Goal: Transaction & Acquisition: Book appointment/travel/reservation

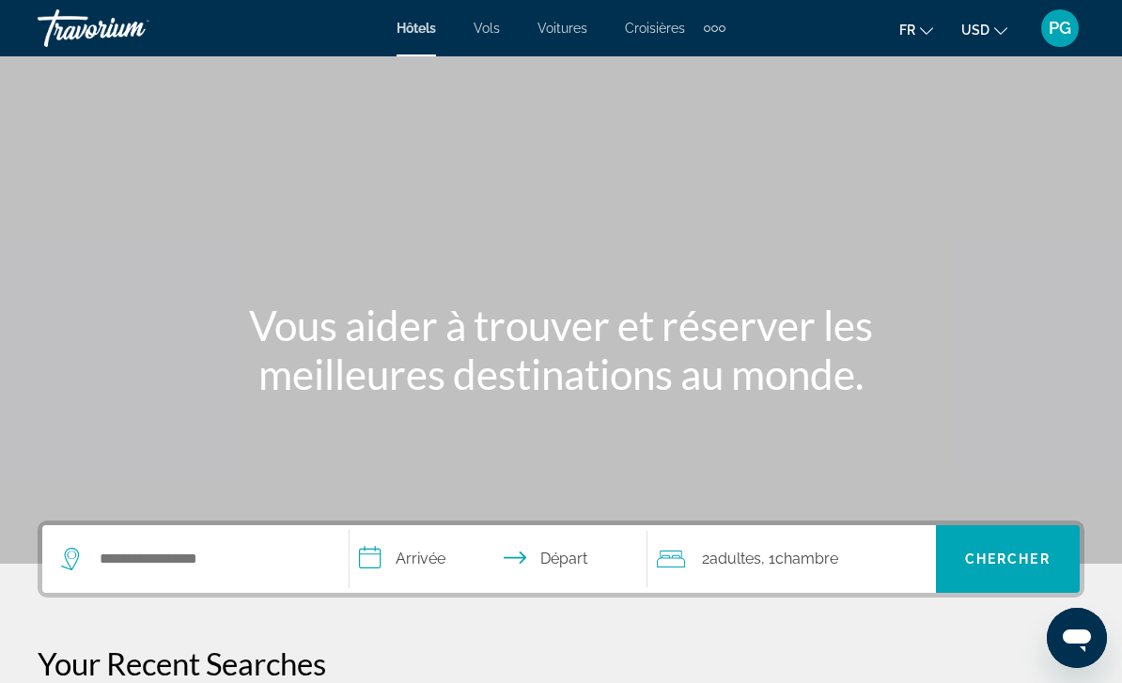
click at [718, 31] on div "Extra navigation items" at bounding box center [715, 28] width 22 height 28
click at [562, 30] on span "Voitures" at bounding box center [562, 28] width 50 height 15
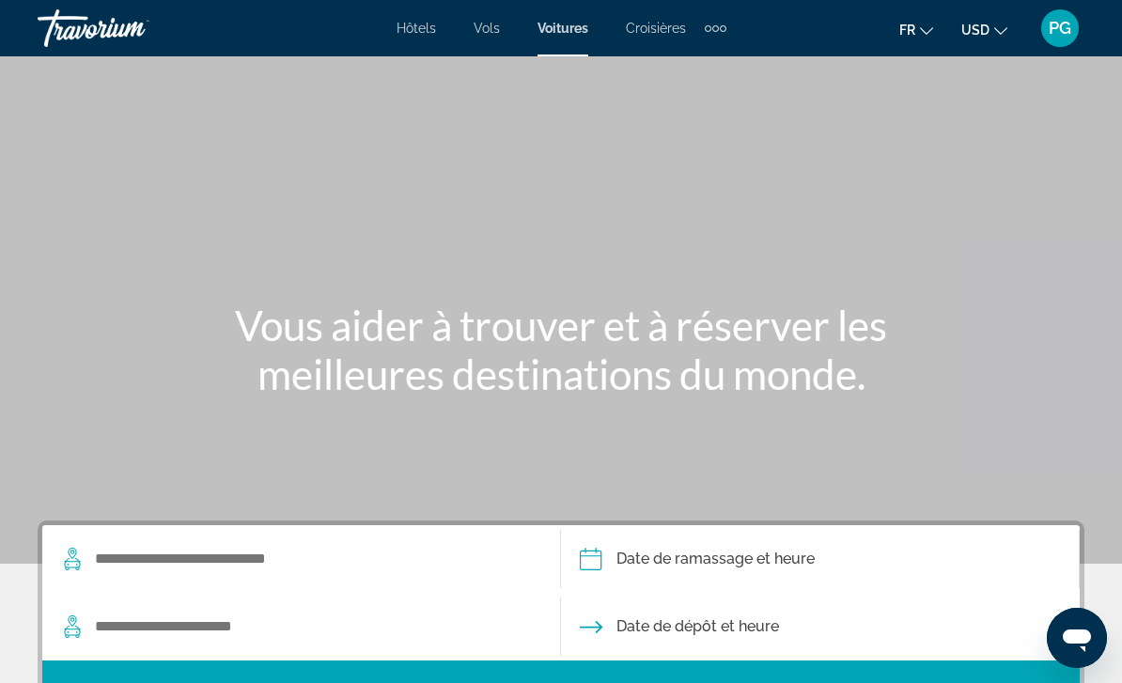
click at [994, 22] on mat-icon "Change currency" at bounding box center [1000, 28] width 13 height 13
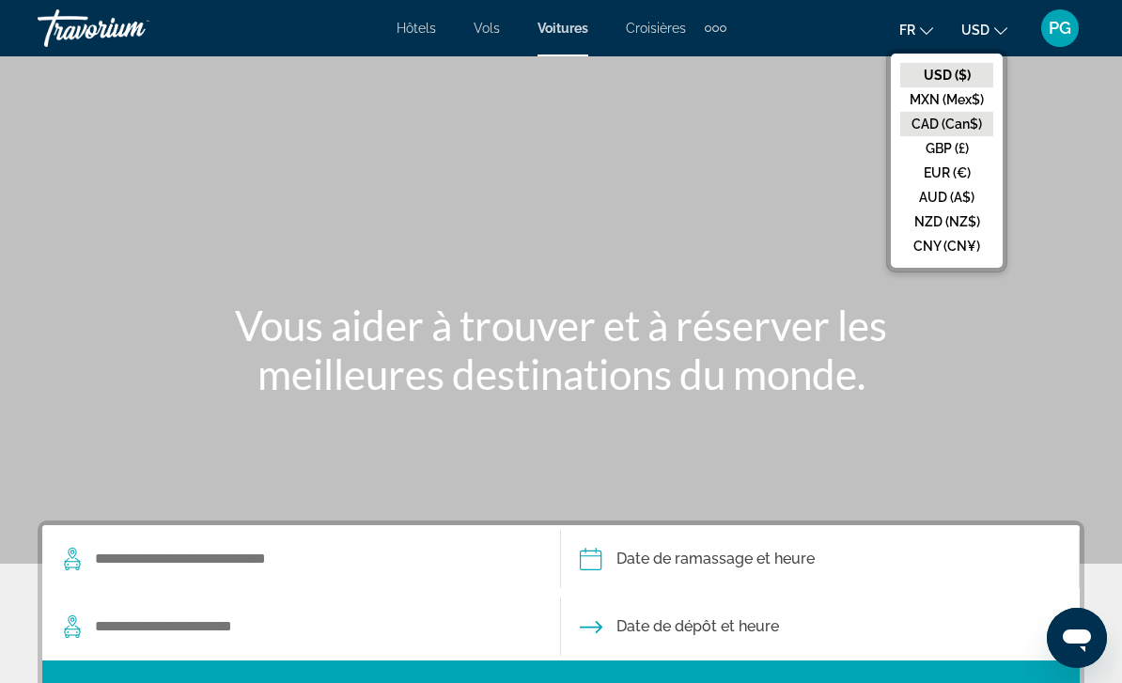
click at [950, 126] on button "CAD (Can$)" at bounding box center [946, 124] width 93 height 24
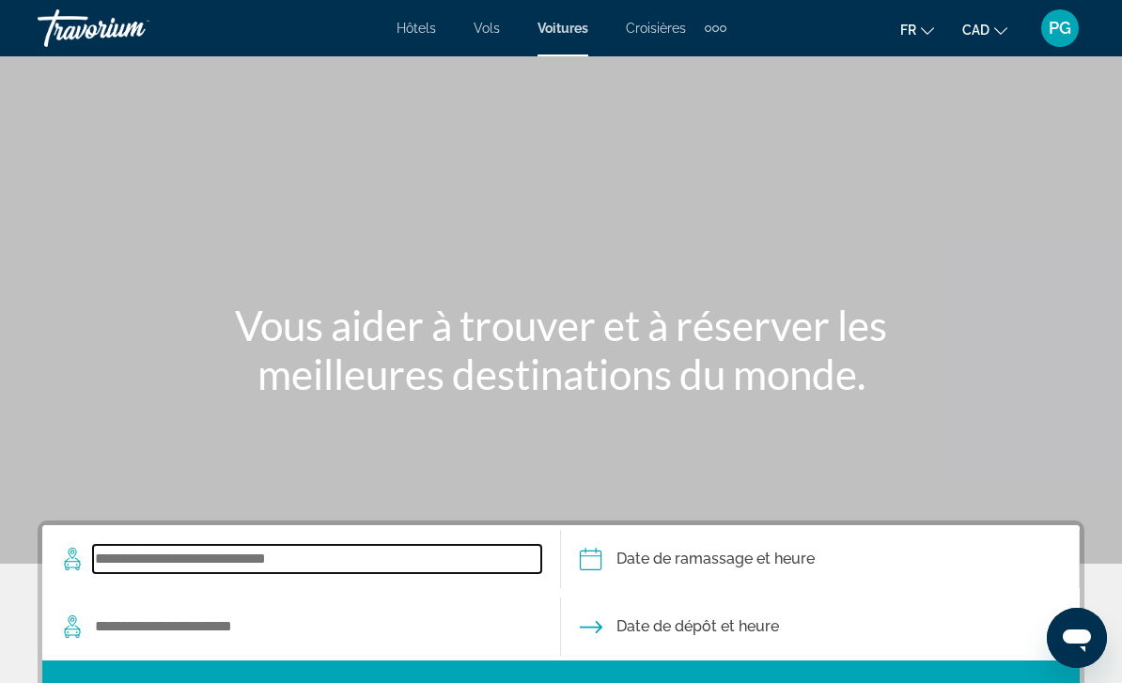
click at [238, 557] on input "Search widget" at bounding box center [317, 559] width 448 height 28
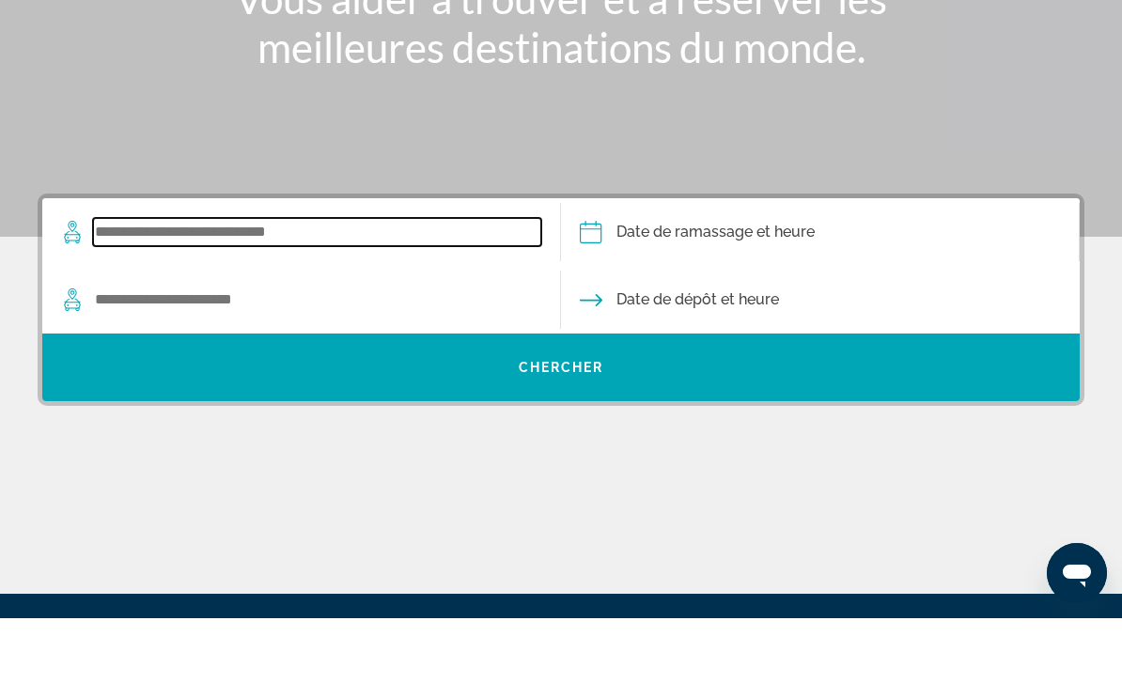
scroll to position [395, 0]
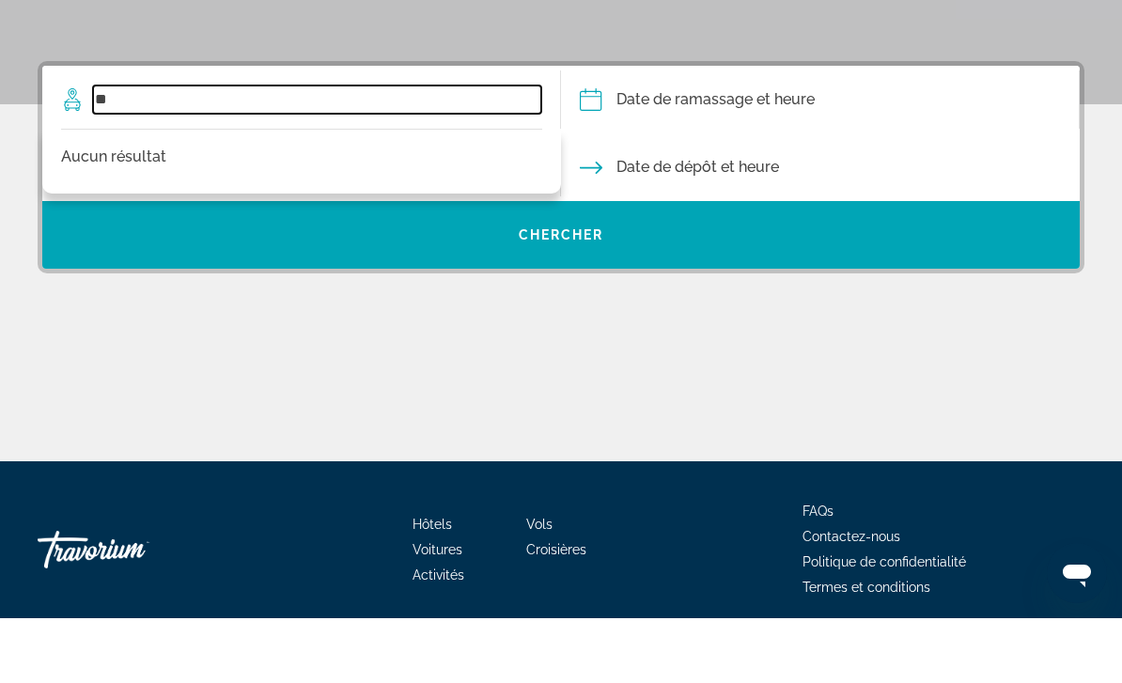
type input "*"
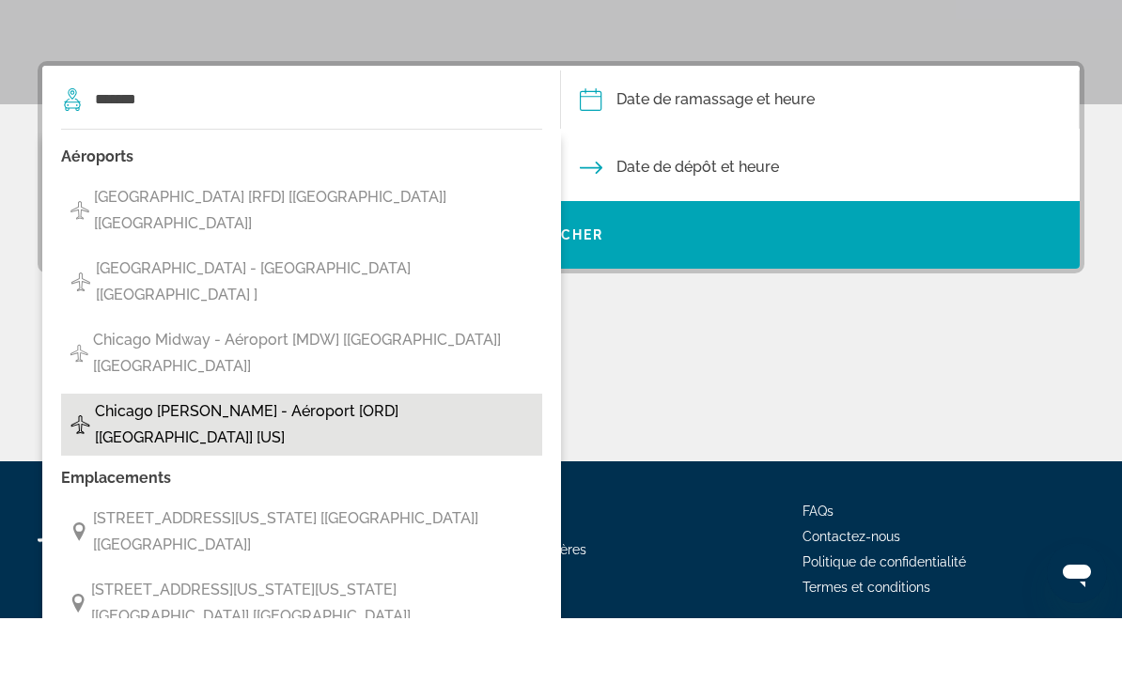
click at [228, 463] on span "Chicago [PERSON_NAME] - Aéroport [ORD] [[GEOGRAPHIC_DATA]] [US]" at bounding box center [314, 489] width 438 height 53
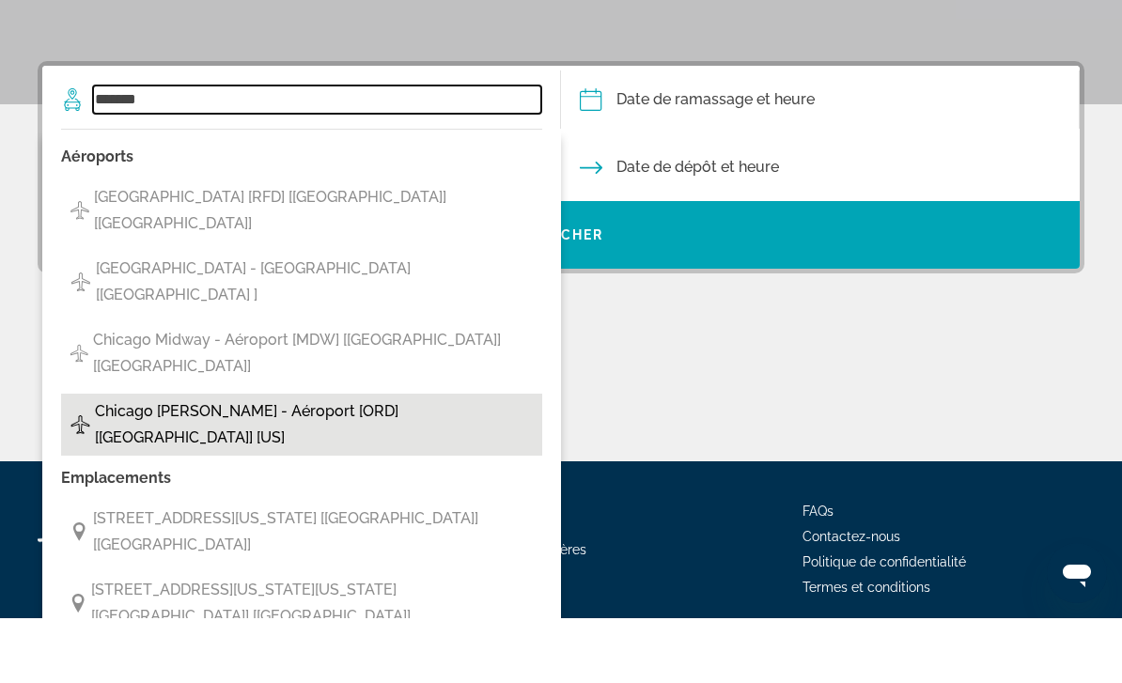
type input "**********"
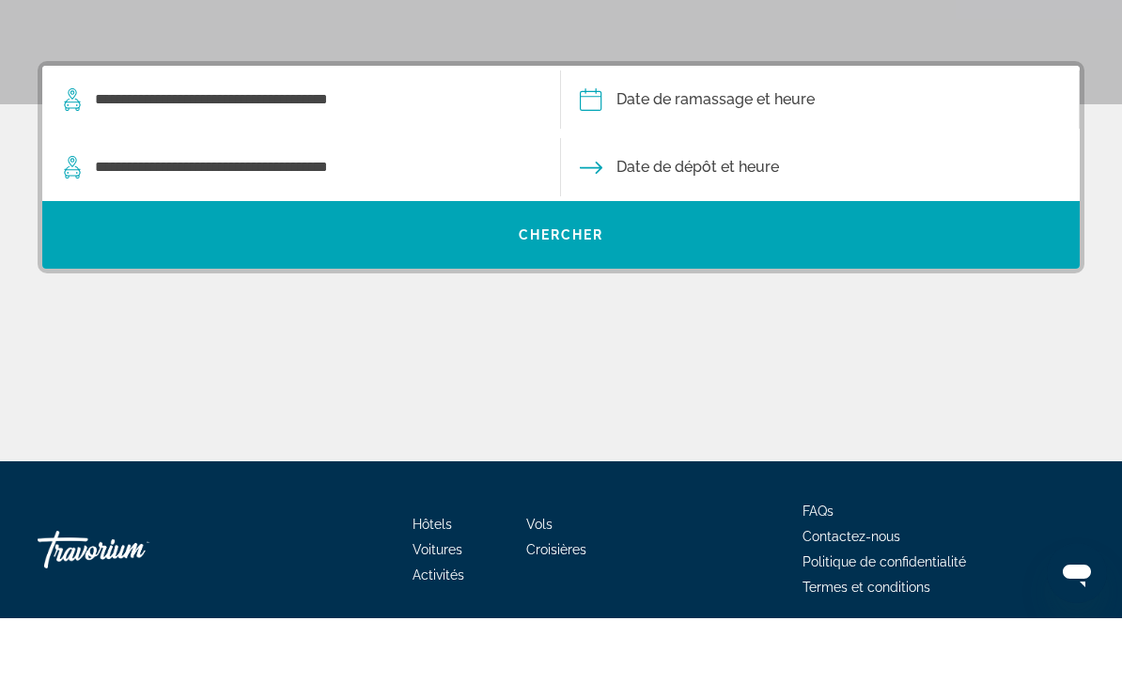
click at [646, 131] on input "Pickup date" at bounding box center [819, 167] width 526 height 73
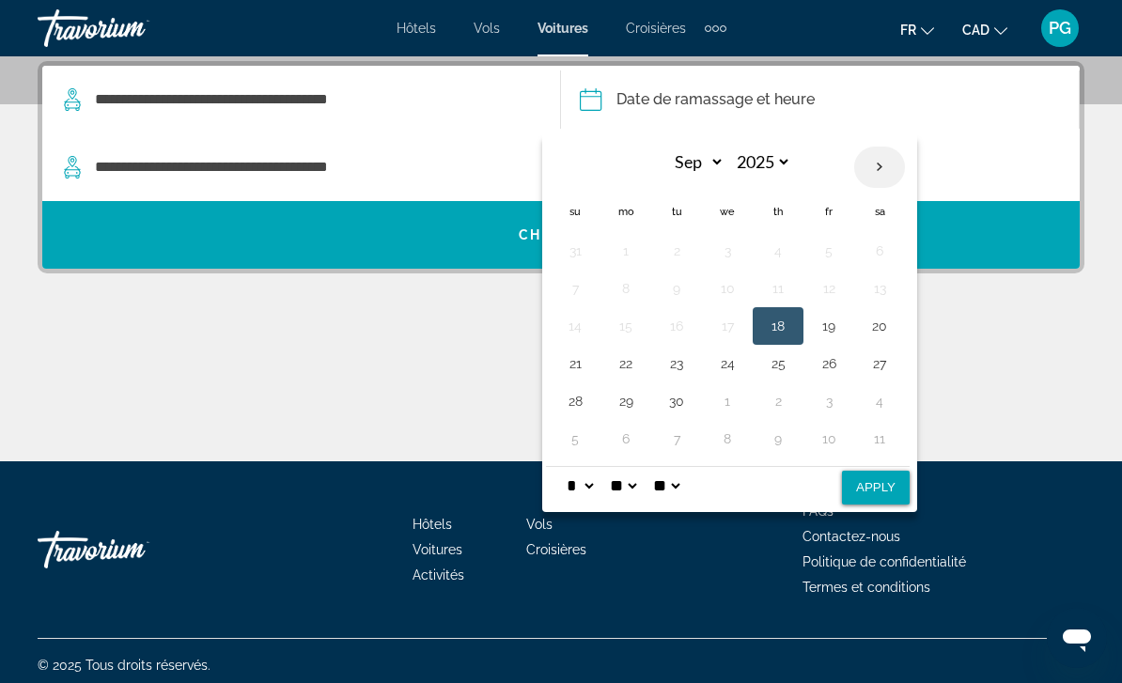
click at [883, 164] on th "Next month" at bounding box center [879, 167] width 51 height 41
select select "*"
click at [775, 400] on button "30" at bounding box center [778, 401] width 30 height 26
click at [597, 479] on select "* * * * * * * * * ** ** **" at bounding box center [580, 486] width 34 height 38
select select "*"
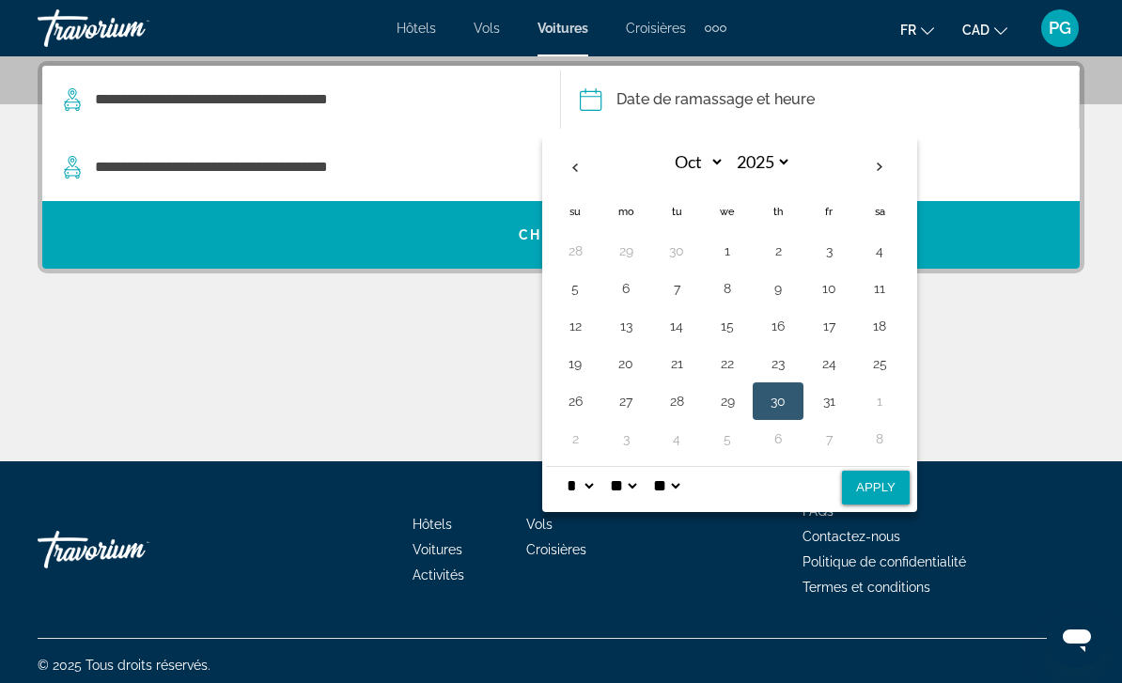
click at [880, 475] on button "Apply" at bounding box center [876, 488] width 68 height 34
type input "**********"
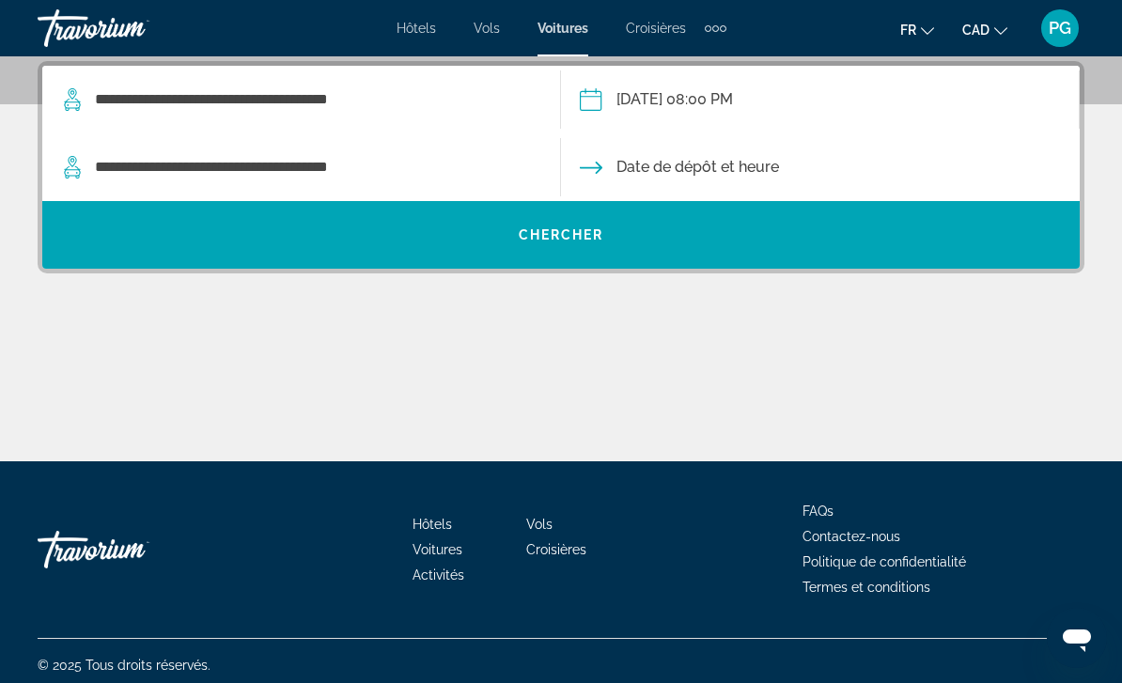
click at [720, 168] on input "Drop-off date" at bounding box center [819, 169] width 526 height 73
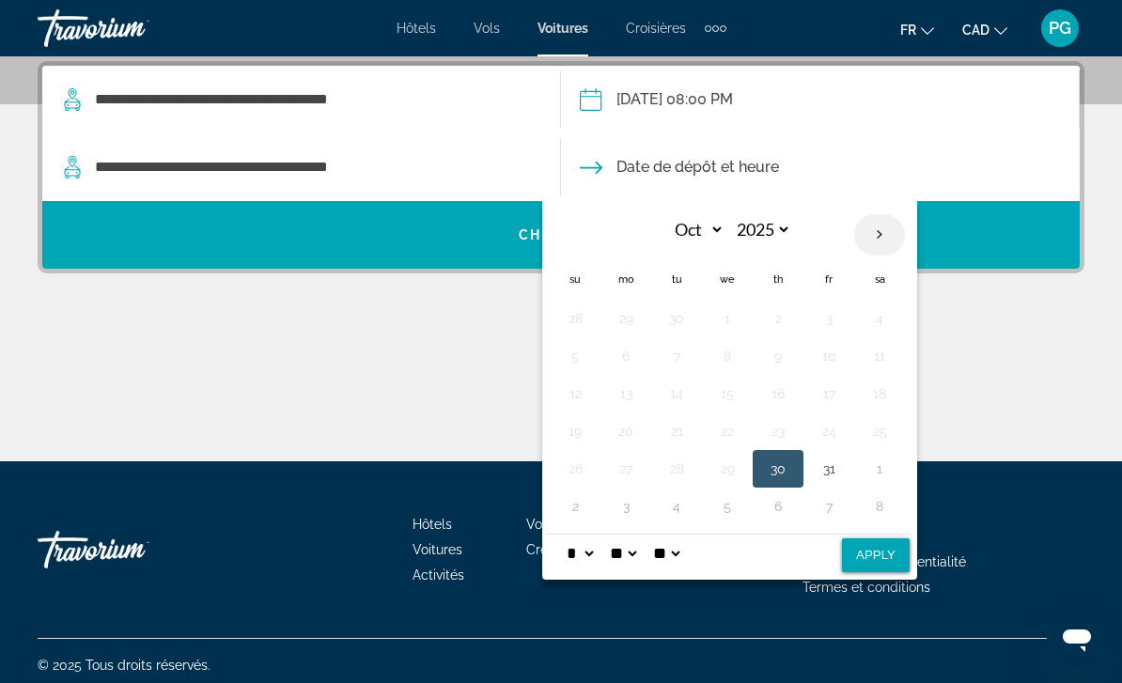
click at [877, 235] on th "Next month" at bounding box center [879, 234] width 51 height 41
select select "**"
click at [628, 355] on button "3" at bounding box center [626, 356] width 30 height 26
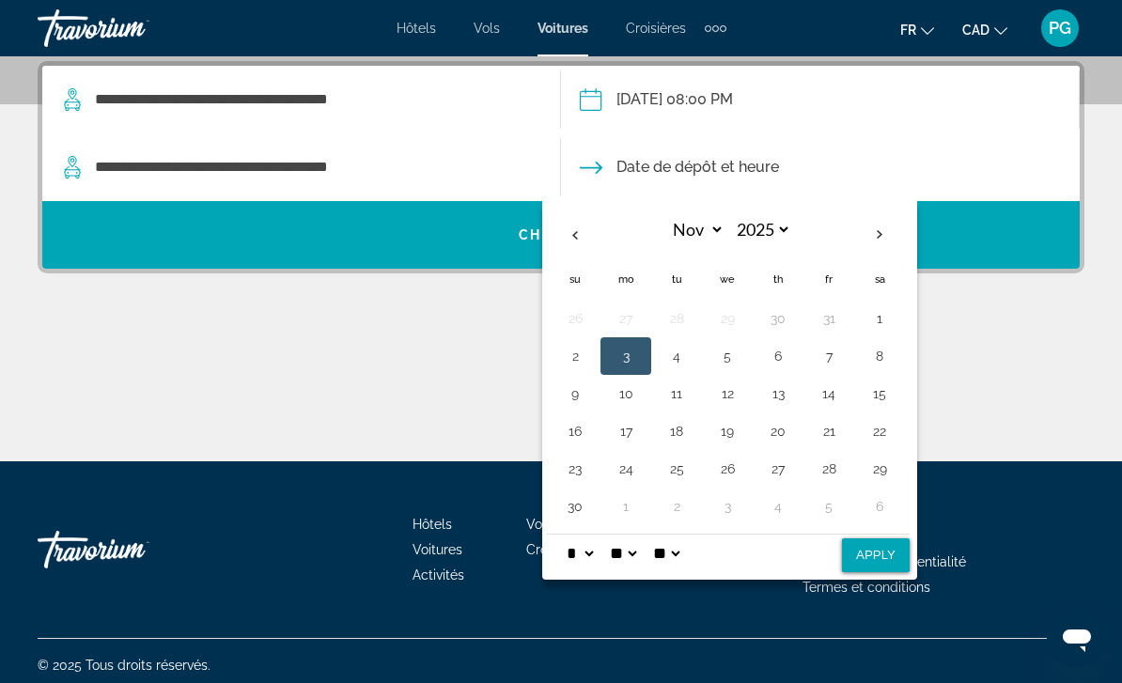
click at [597, 549] on select "* * * * * * * * * ** ** **" at bounding box center [580, 554] width 34 height 38
select select "*"
click at [683, 544] on select "** **" at bounding box center [666, 554] width 34 height 38
select select "**"
click at [881, 546] on button "Apply" at bounding box center [876, 555] width 68 height 34
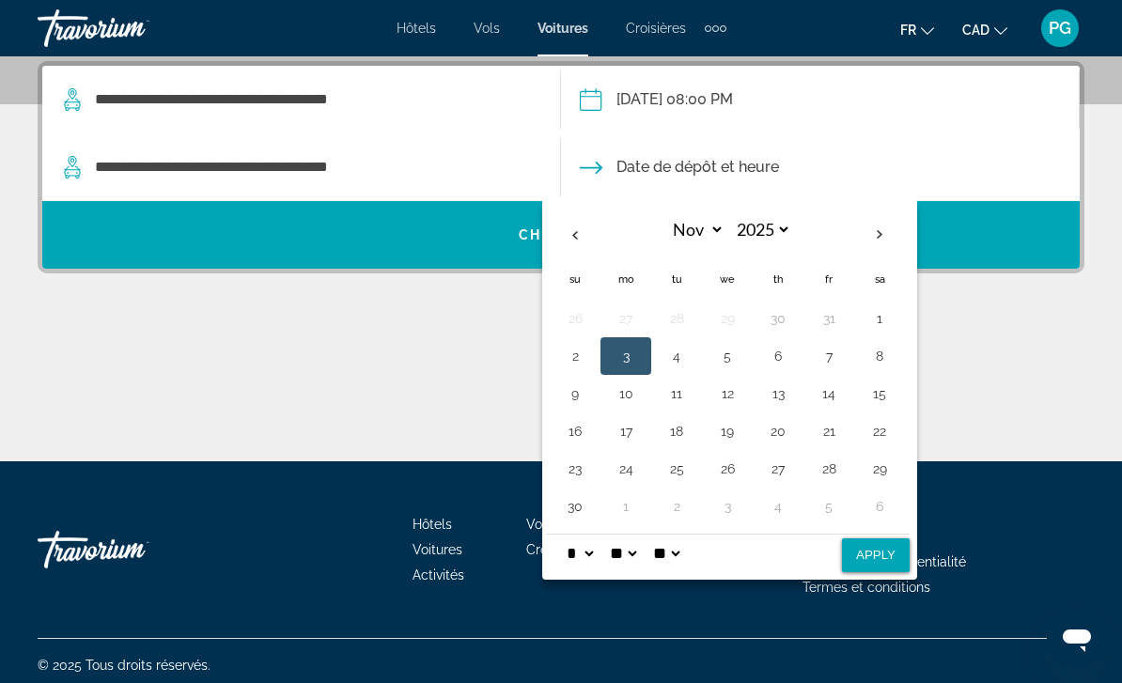
type input "**********"
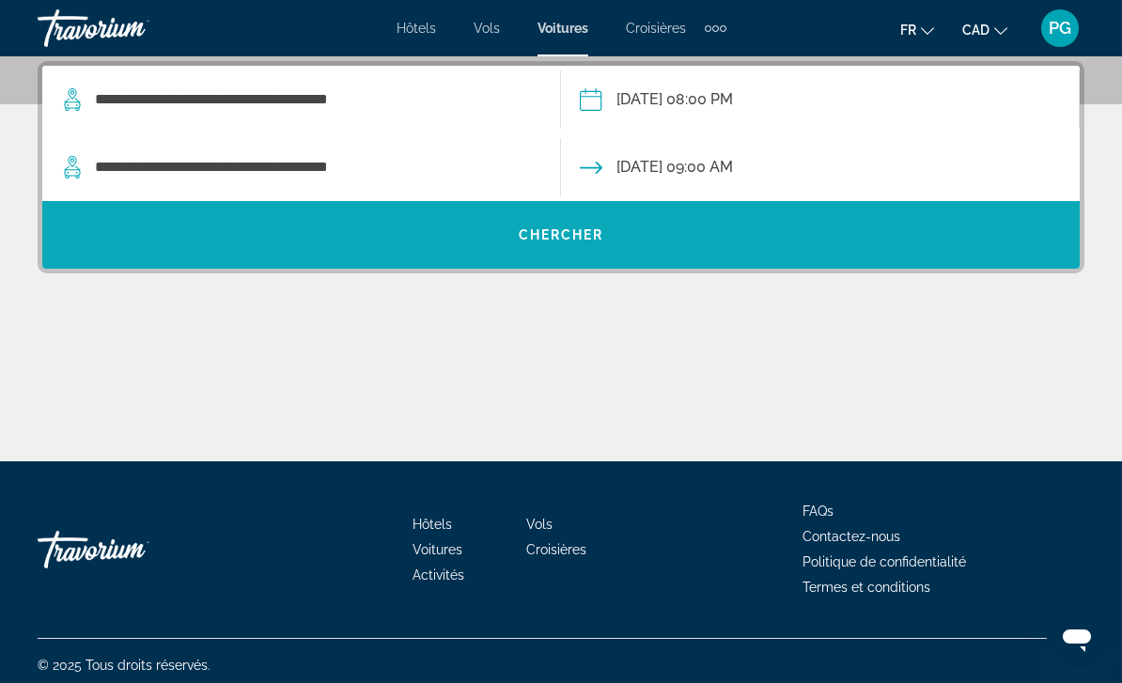
click at [653, 237] on span "Search widget" at bounding box center [560, 234] width 1037 height 45
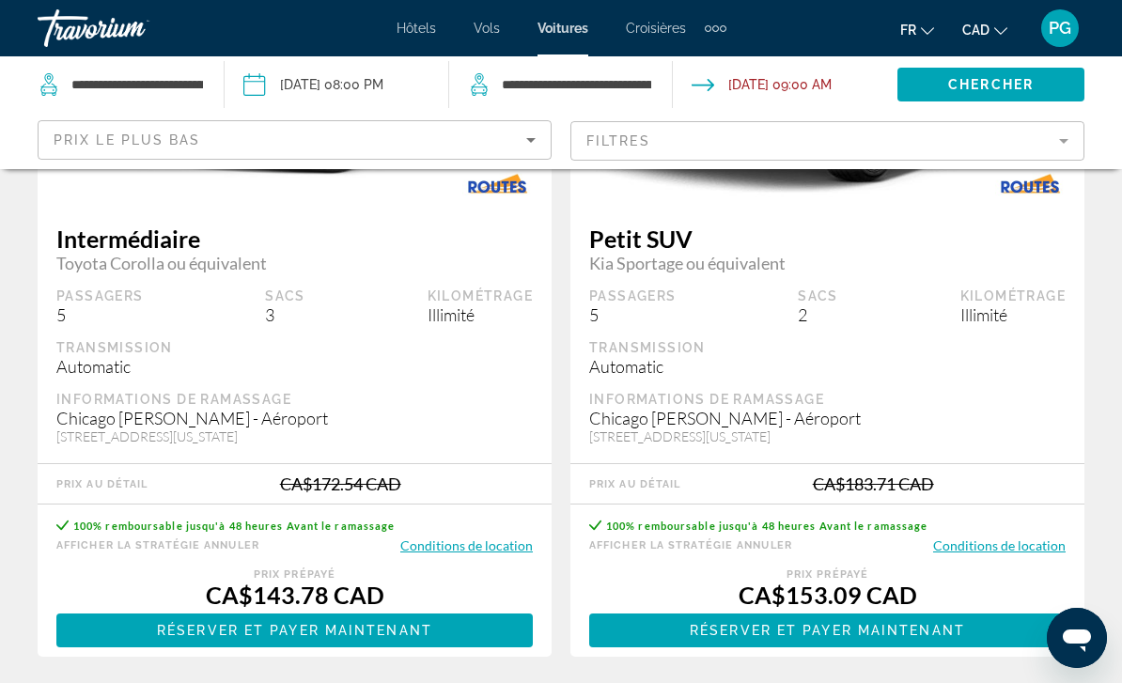
scroll to position [333, 0]
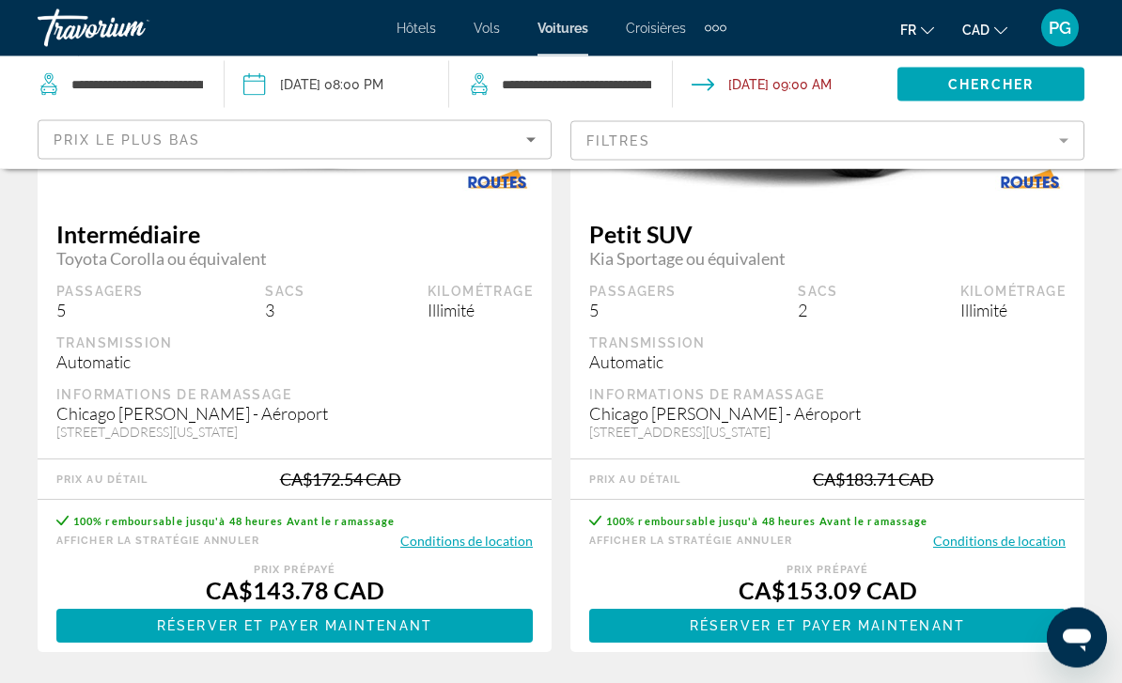
click at [488, 545] on button "Conditions de location" at bounding box center [466, 542] width 132 height 18
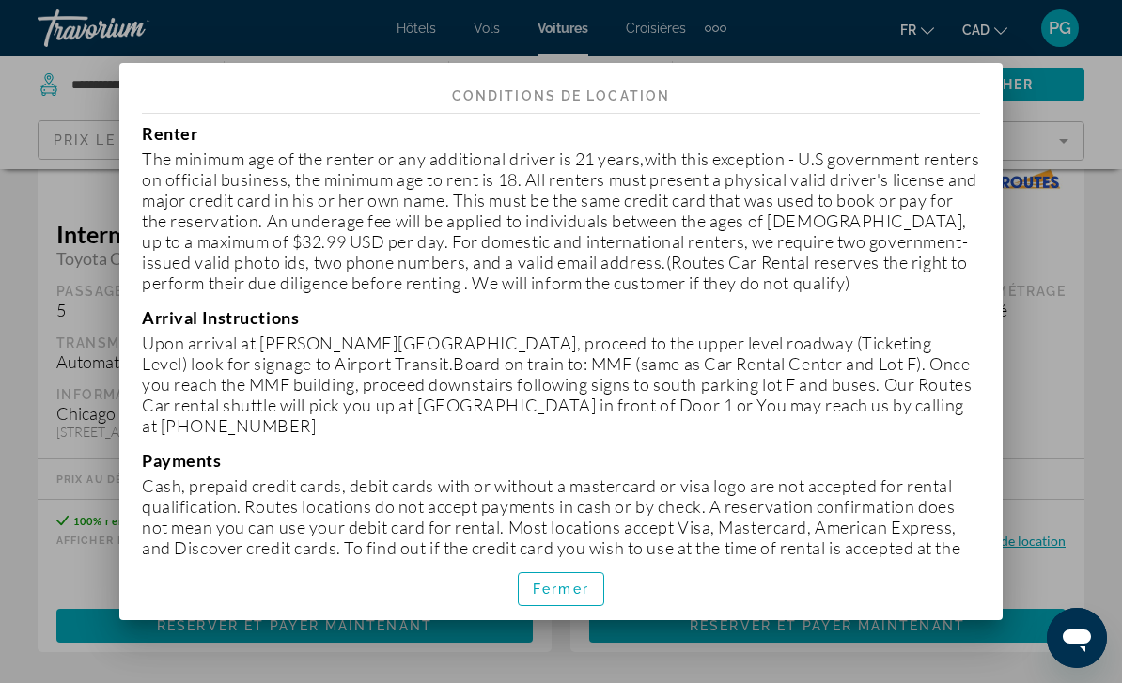
scroll to position [25, 0]
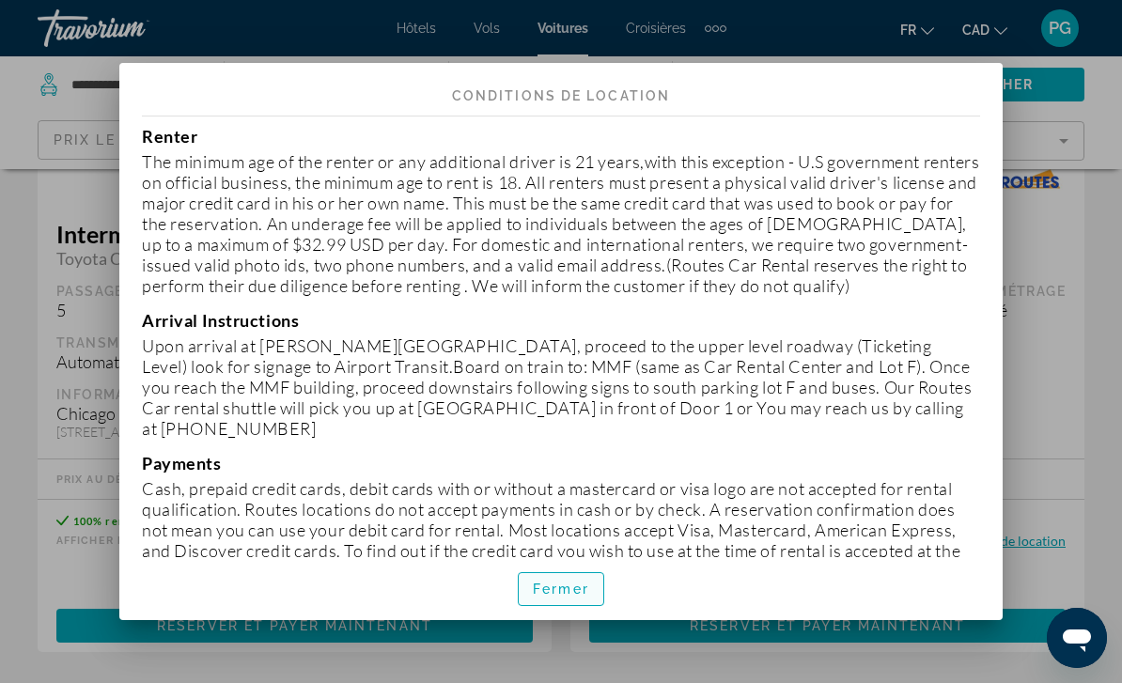
click at [581, 597] on span "Fermer" at bounding box center [561, 588] width 56 height 15
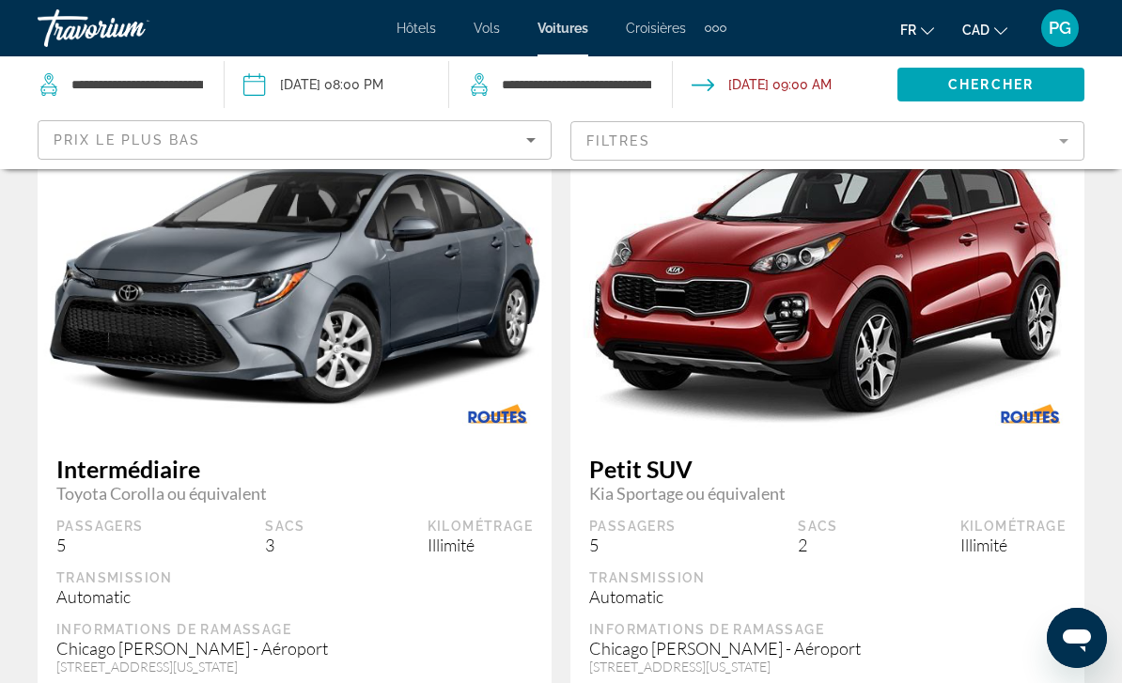
scroll to position [0, 0]
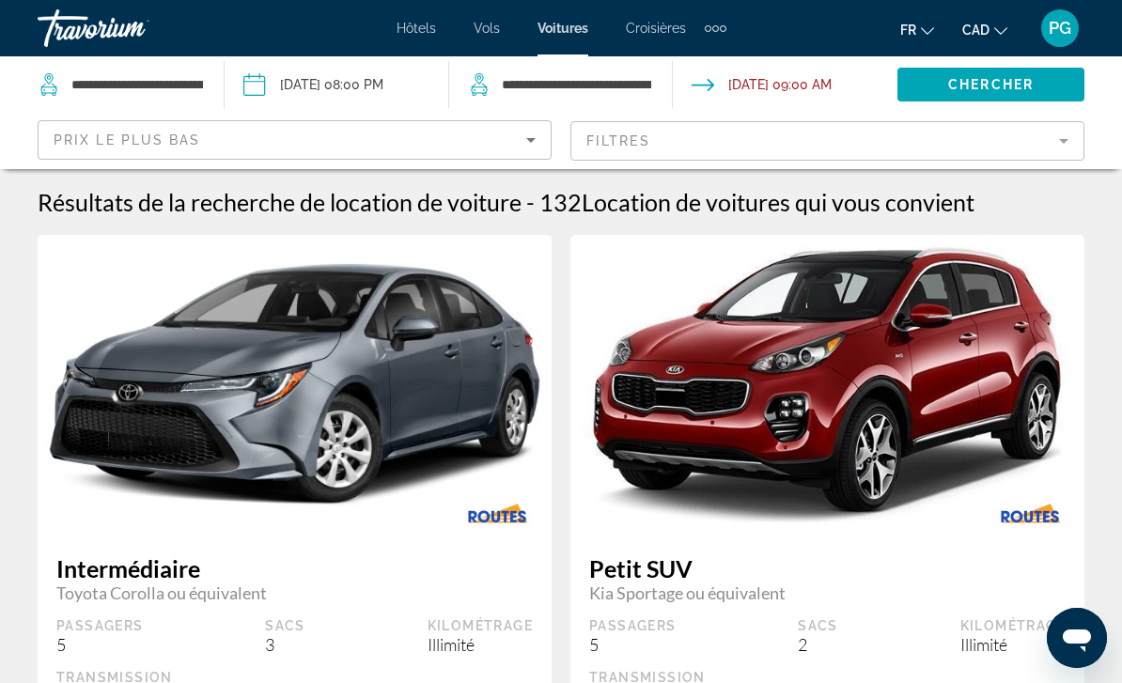
click at [422, 34] on span "Hôtels" at bounding box center [415, 28] width 39 height 15
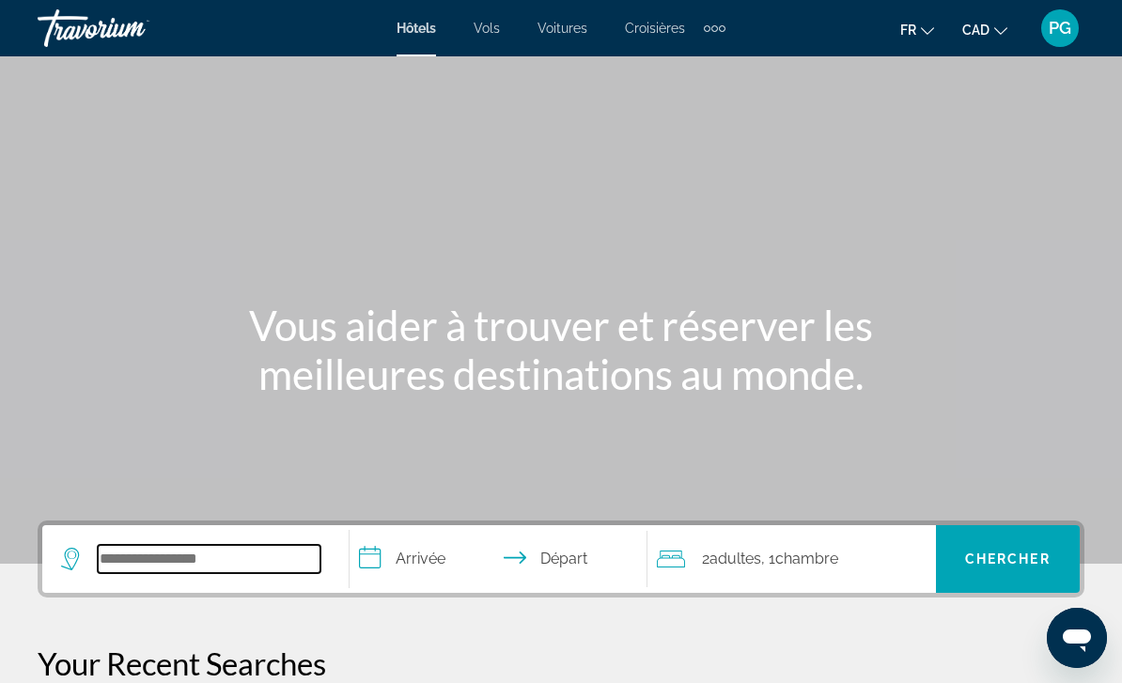
click at [177, 566] on input "Search widget" at bounding box center [209, 559] width 223 height 28
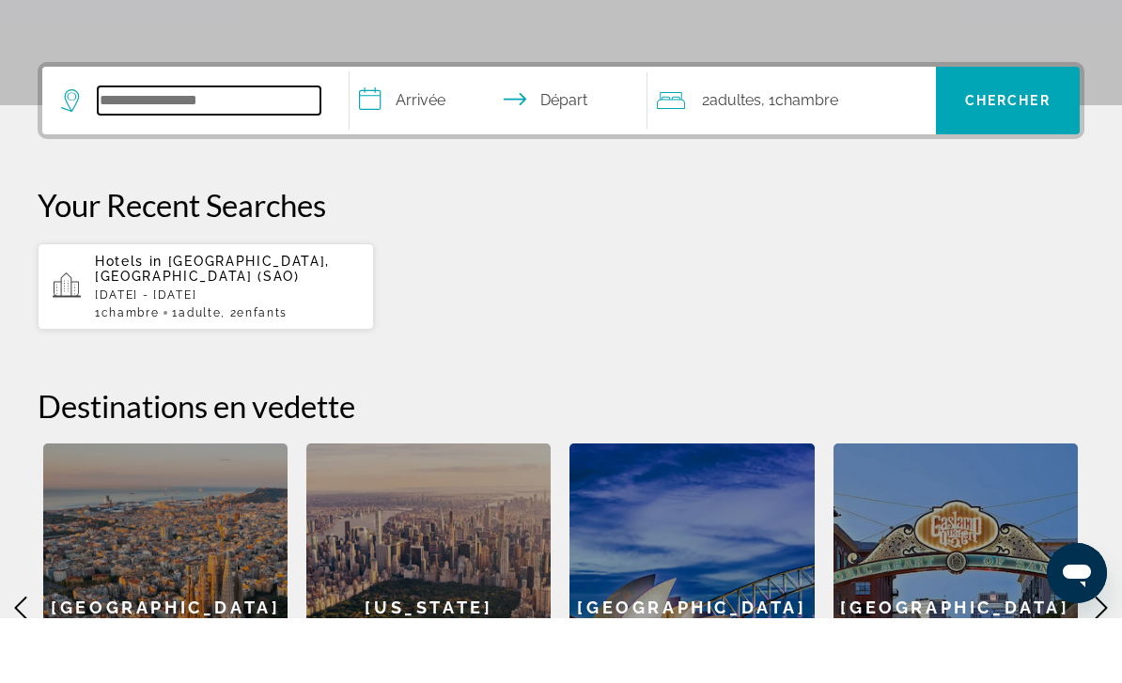
scroll to position [395, 0]
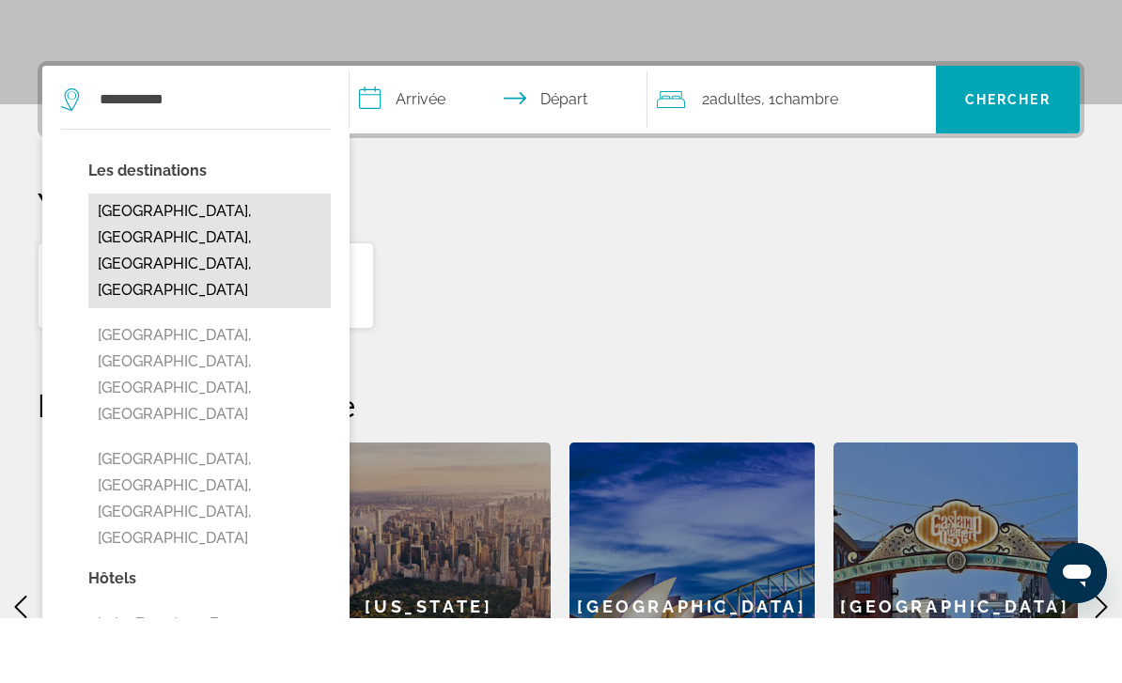
click at [199, 258] on button "[GEOGRAPHIC_DATA], [GEOGRAPHIC_DATA], [GEOGRAPHIC_DATA], [GEOGRAPHIC_DATA]" at bounding box center [209, 315] width 242 height 115
type input "**********"
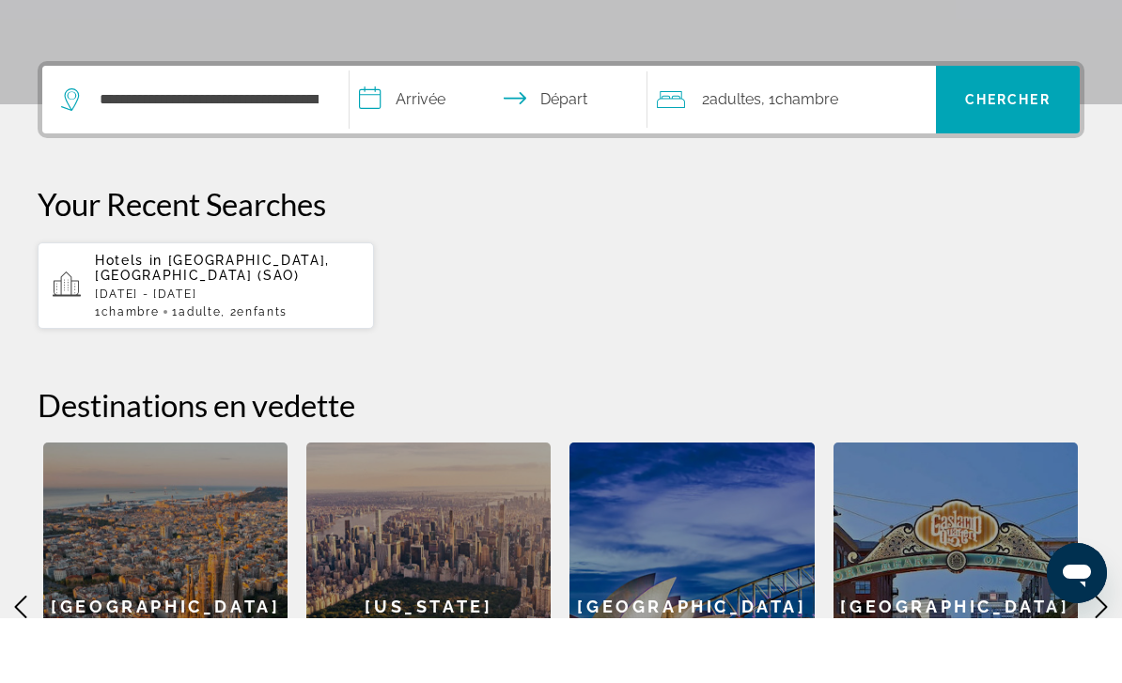
click at [417, 131] on input "**********" at bounding box center [501, 167] width 305 height 73
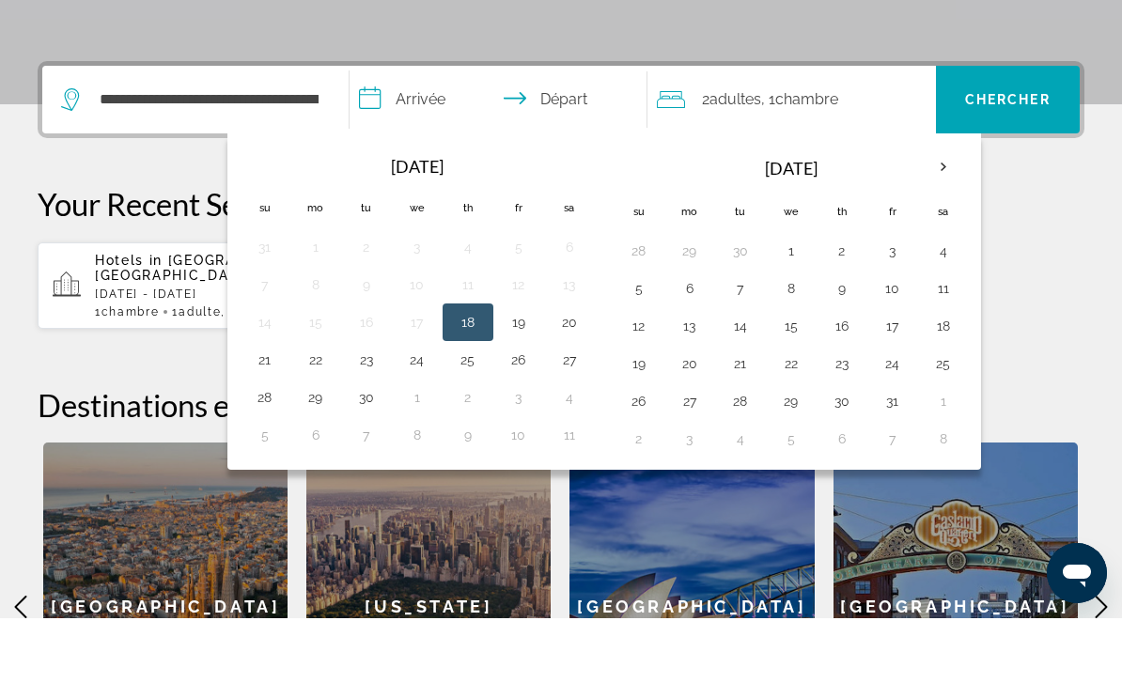
scroll to position [459, 0]
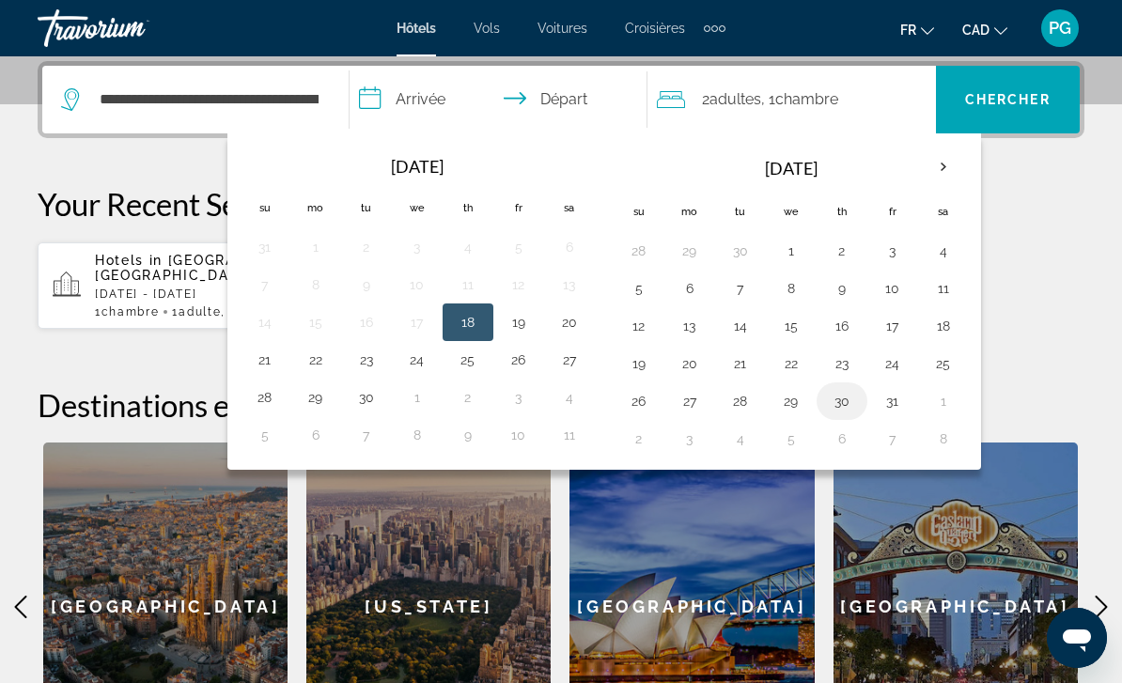
click at [852, 412] on button "30" at bounding box center [842, 401] width 30 height 26
click at [687, 449] on button "3" at bounding box center [689, 439] width 30 height 26
type input "**********"
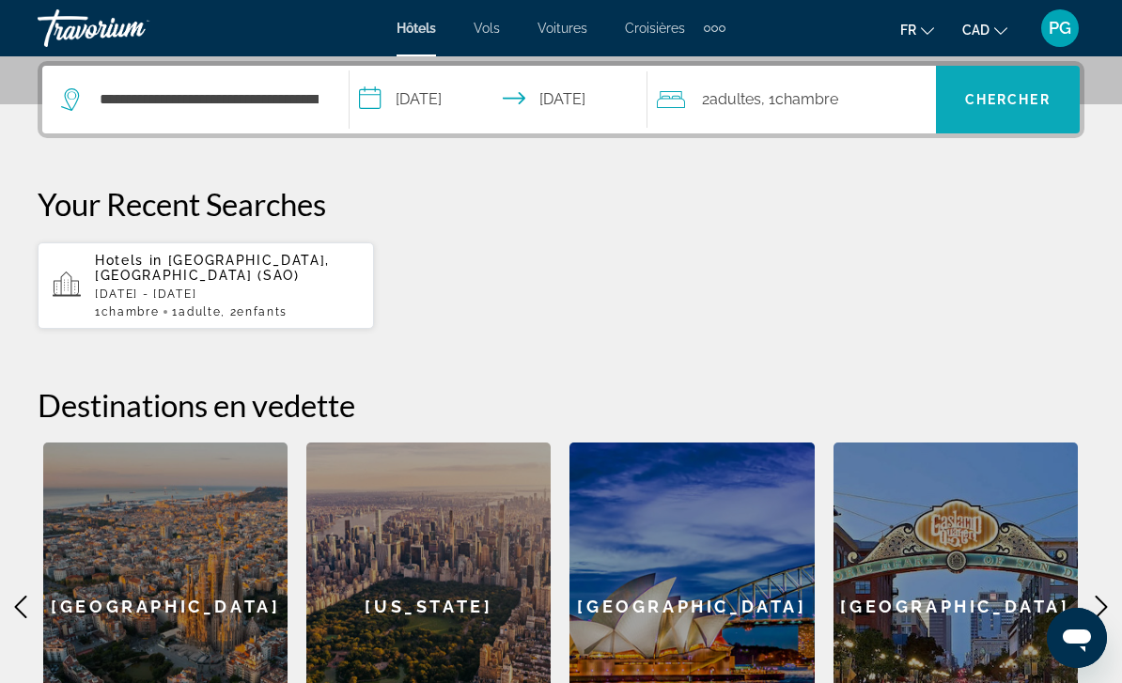
click at [1018, 100] on span "Chercher" at bounding box center [1007, 99] width 85 height 15
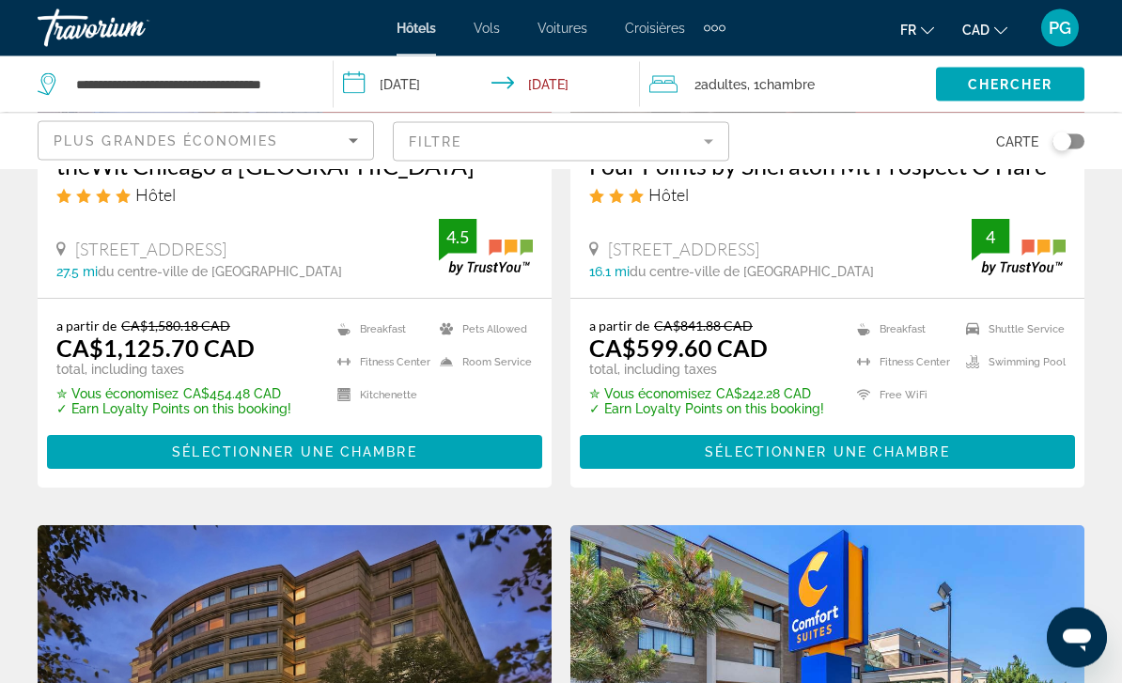
scroll to position [2537, 0]
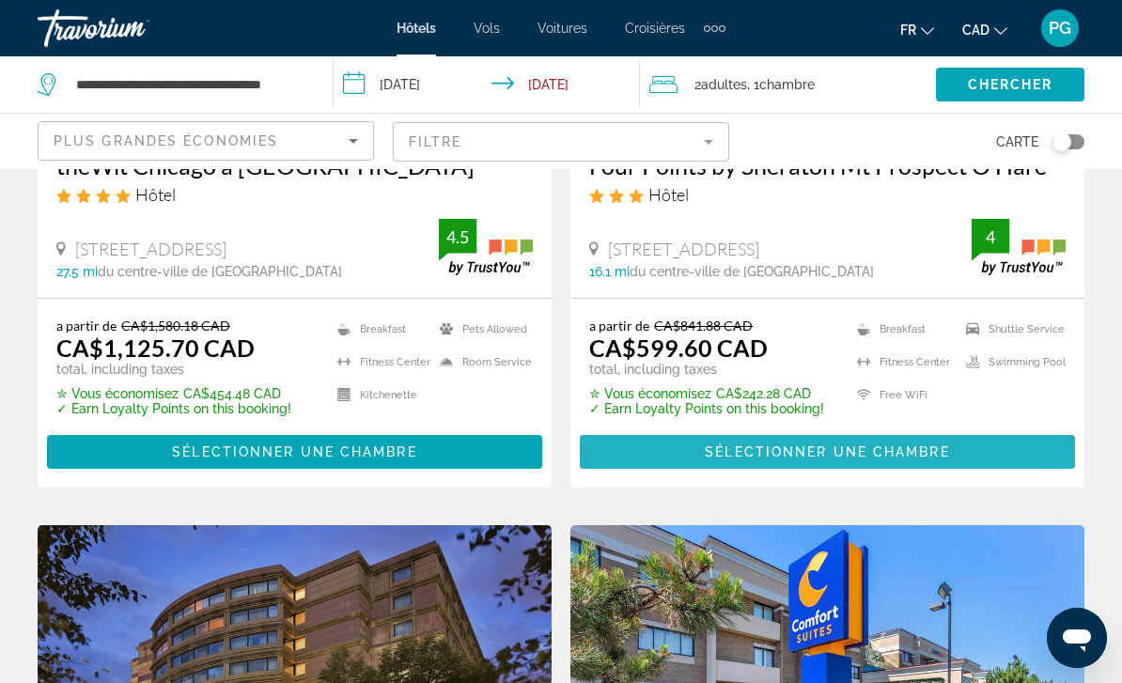
click at [939, 444] on span "Sélectionner une chambre" at bounding box center [827, 451] width 244 height 15
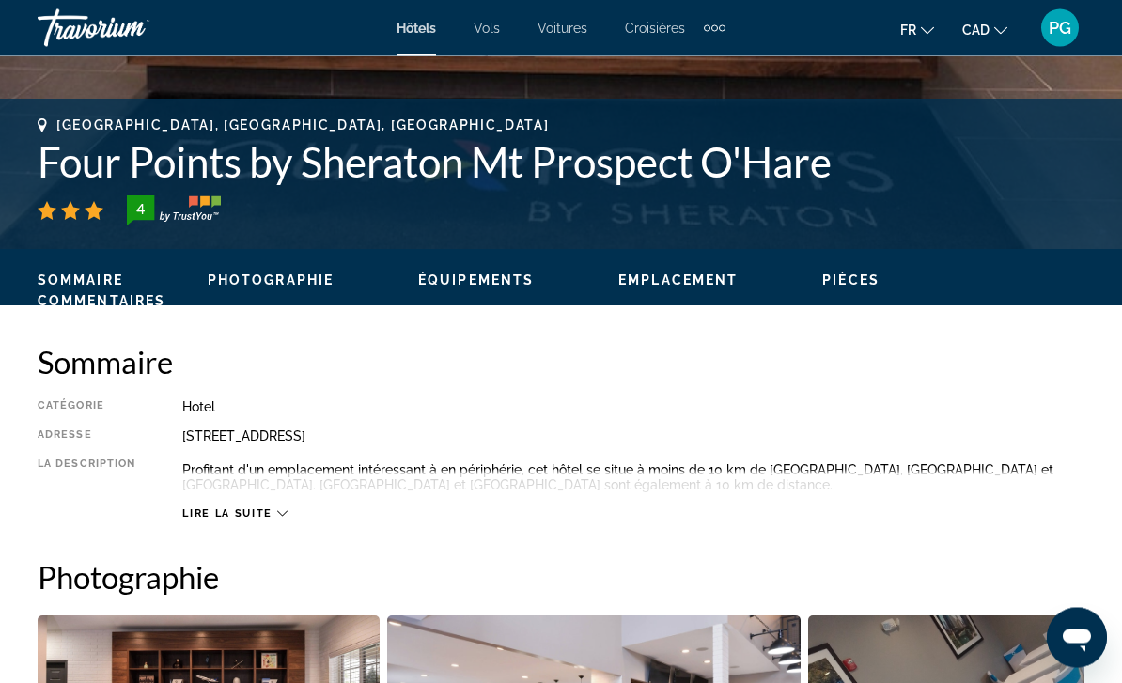
scroll to position [708, 0]
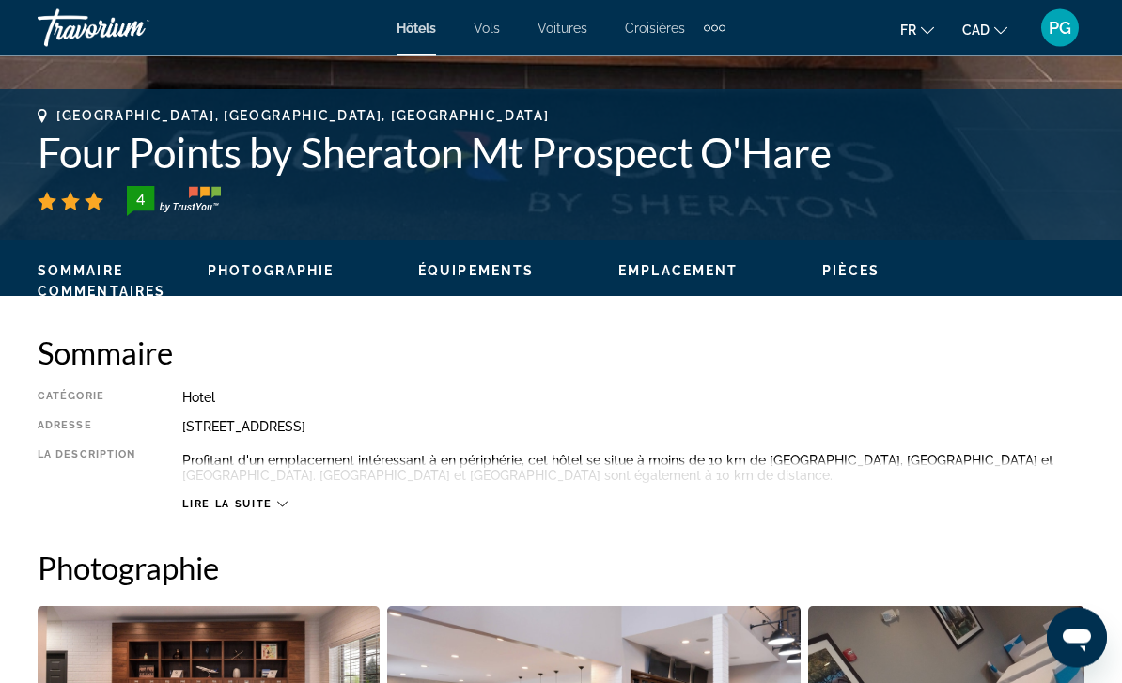
click at [285, 509] on icon "Main content" at bounding box center [282, 505] width 10 height 10
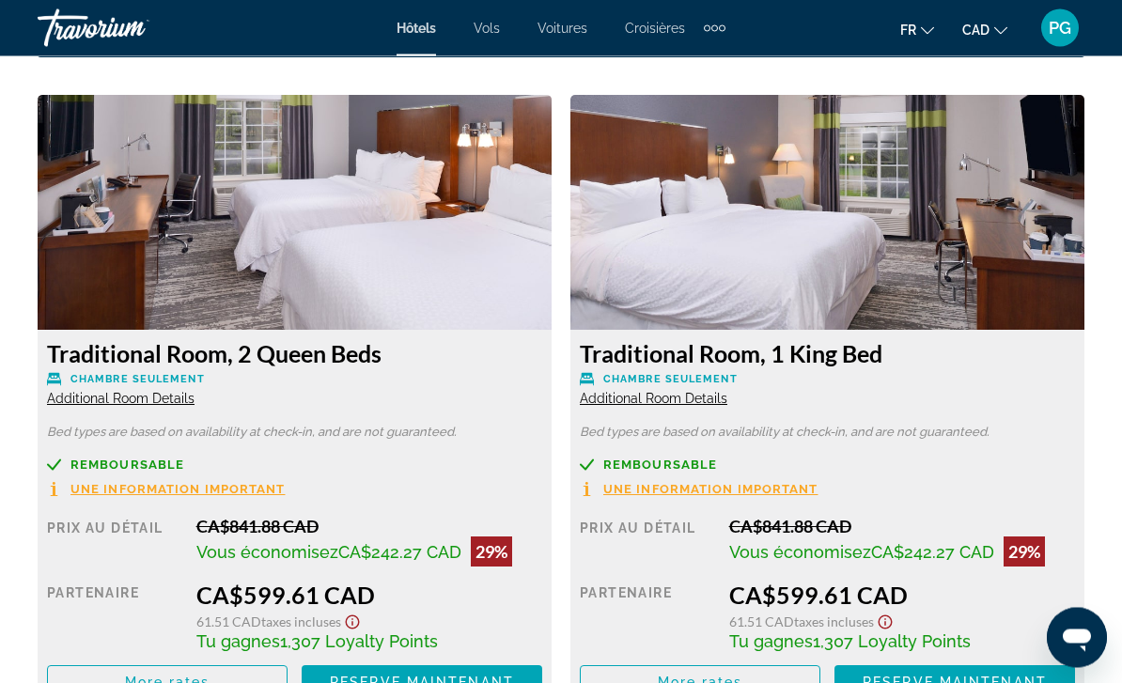
scroll to position [2789, 0]
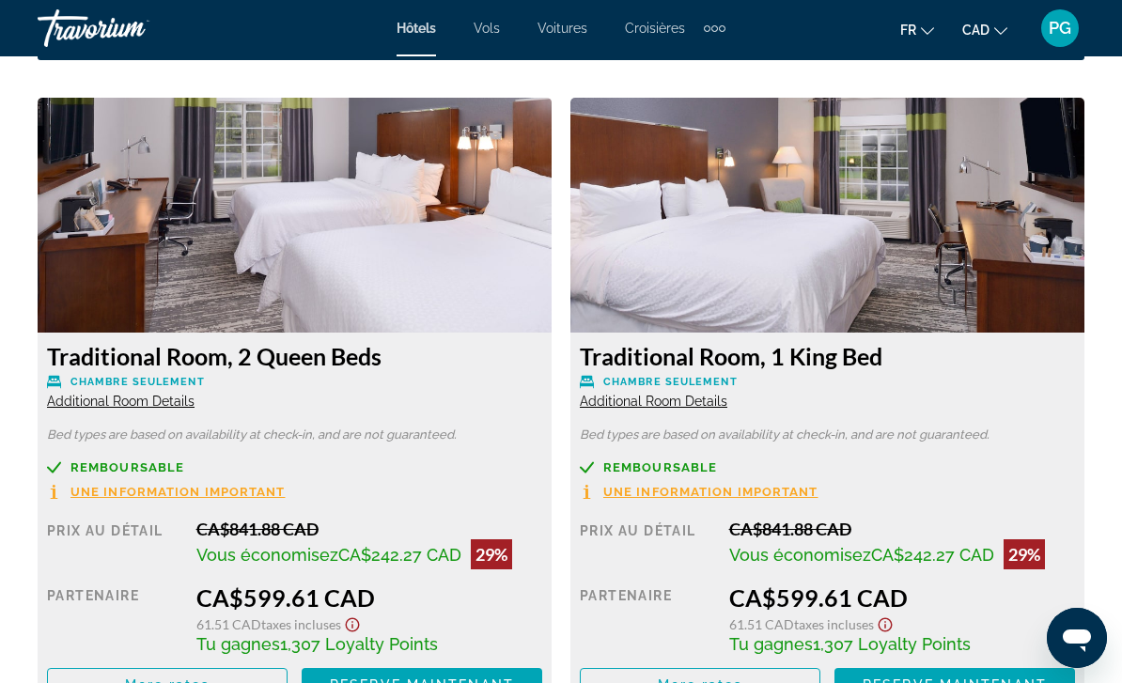
click at [219, 488] on span "Une information important" at bounding box center [177, 492] width 215 height 12
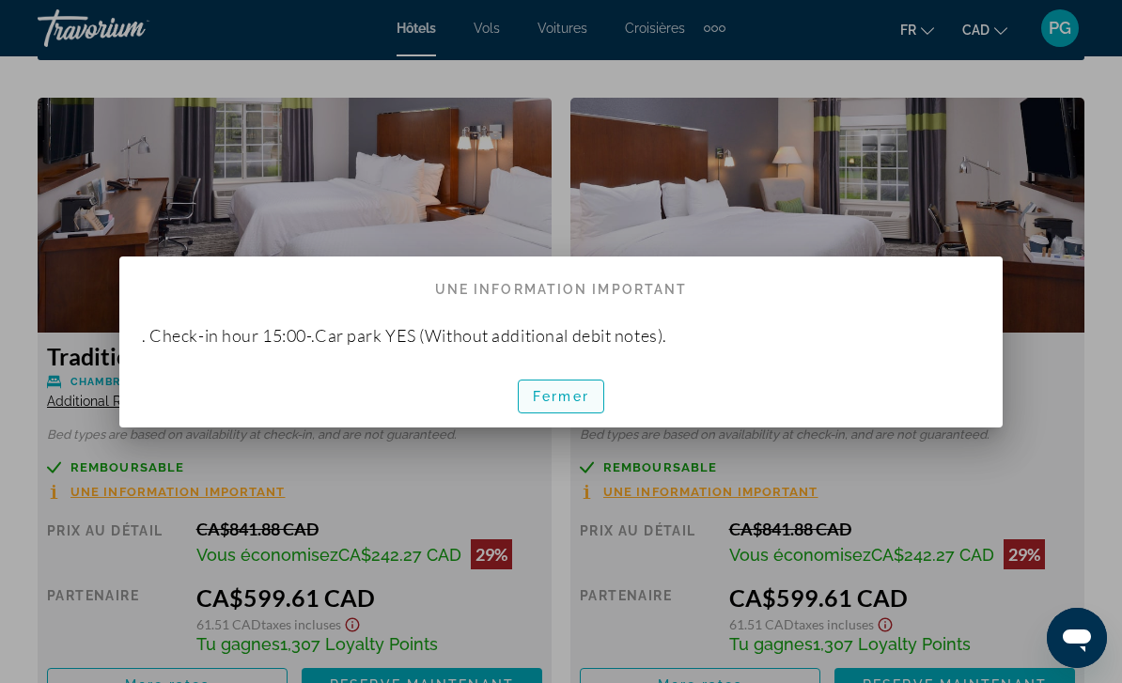
click at [579, 402] on span "Fermer" at bounding box center [561, 396] width 56 height 15
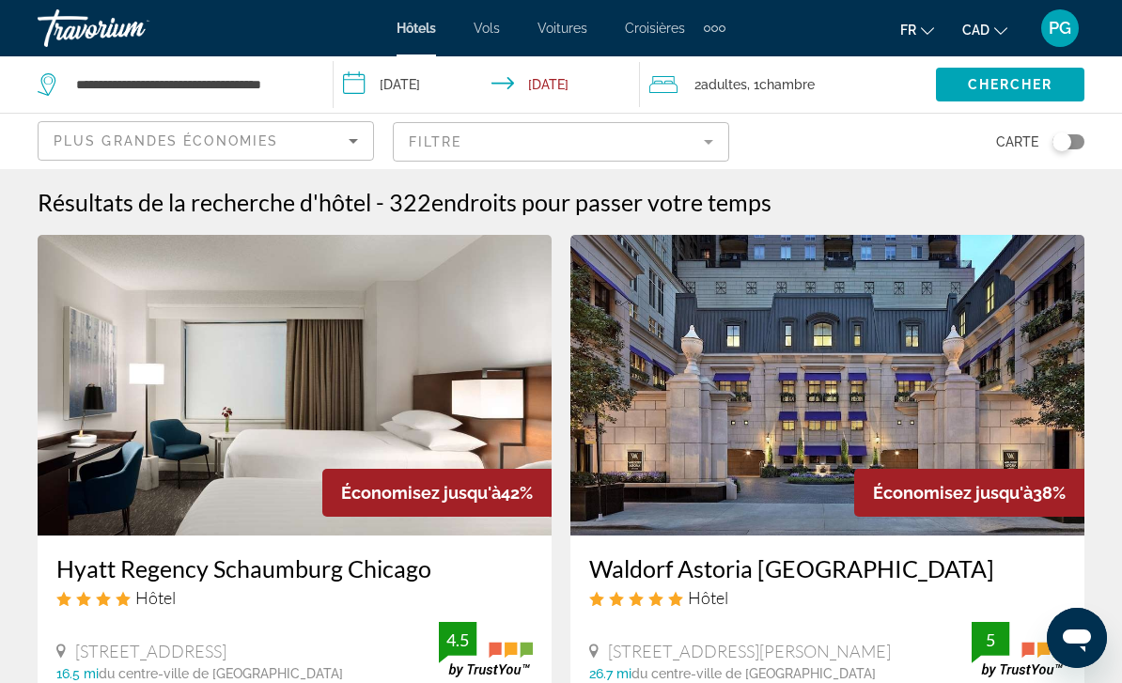
click at [701, 134] on mat-form-field "Filtre" at bounding box center [561, 141] width 336 height 39
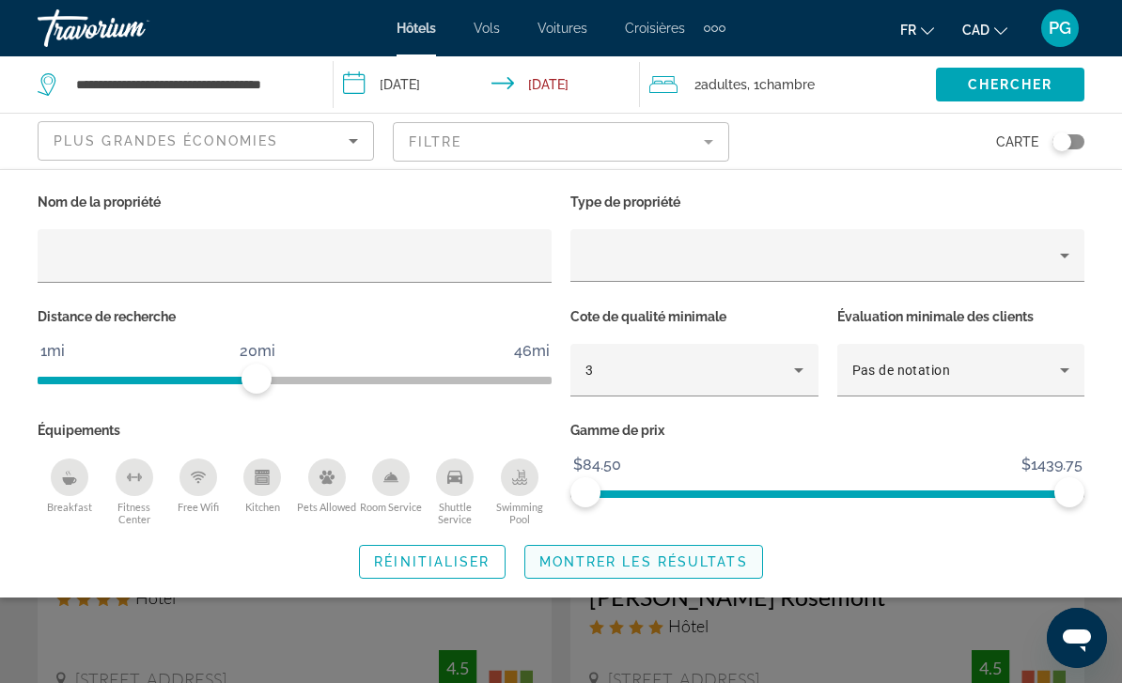
click at [652, 566] on span "Montrer les résultats" at bounding box center [643, 561] width 209 height 15
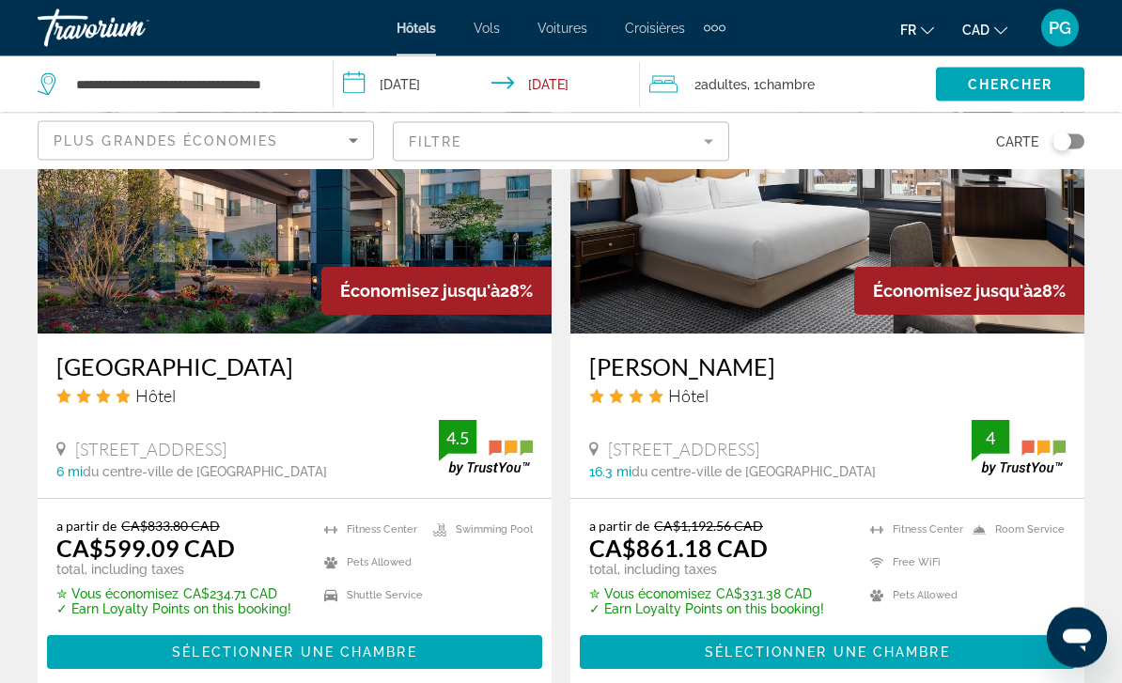
scroll to position [3086, 0]
click at [298, 644] on span "Sélectionner une chambre" at bounding box center [294, 651] width 244 height 15
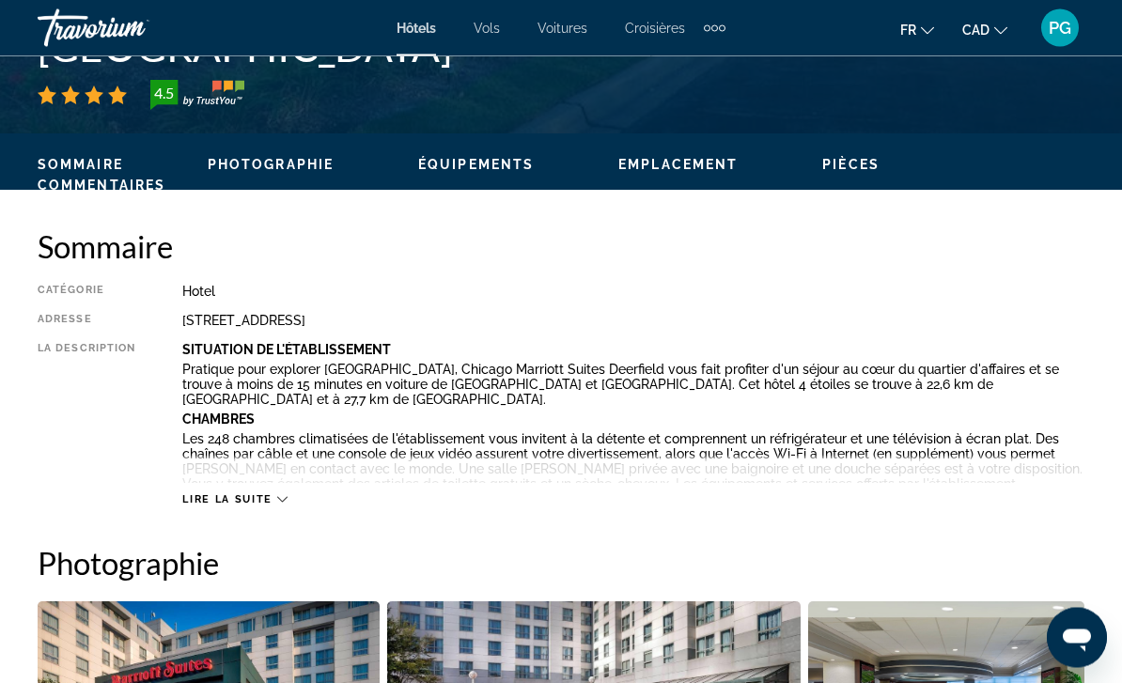
scroll to position [815, 0]
click at [277, 503] on icon "Main content" at bounding box center [282, 499] width 10 height 10
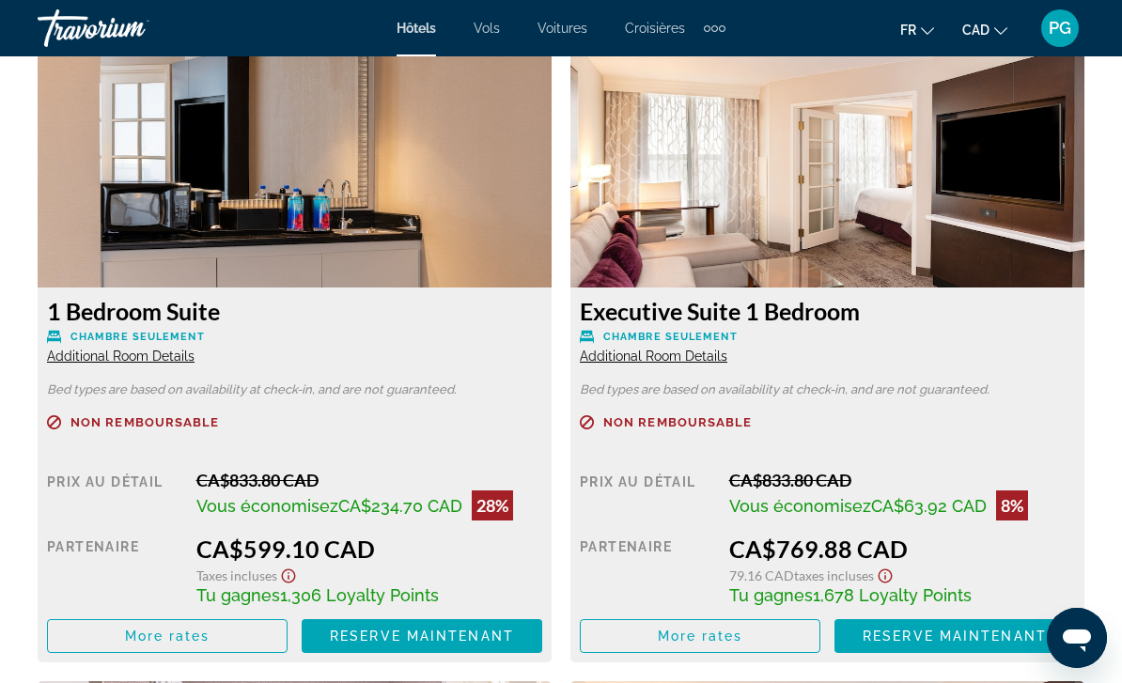
scroll to position [3178, 0]
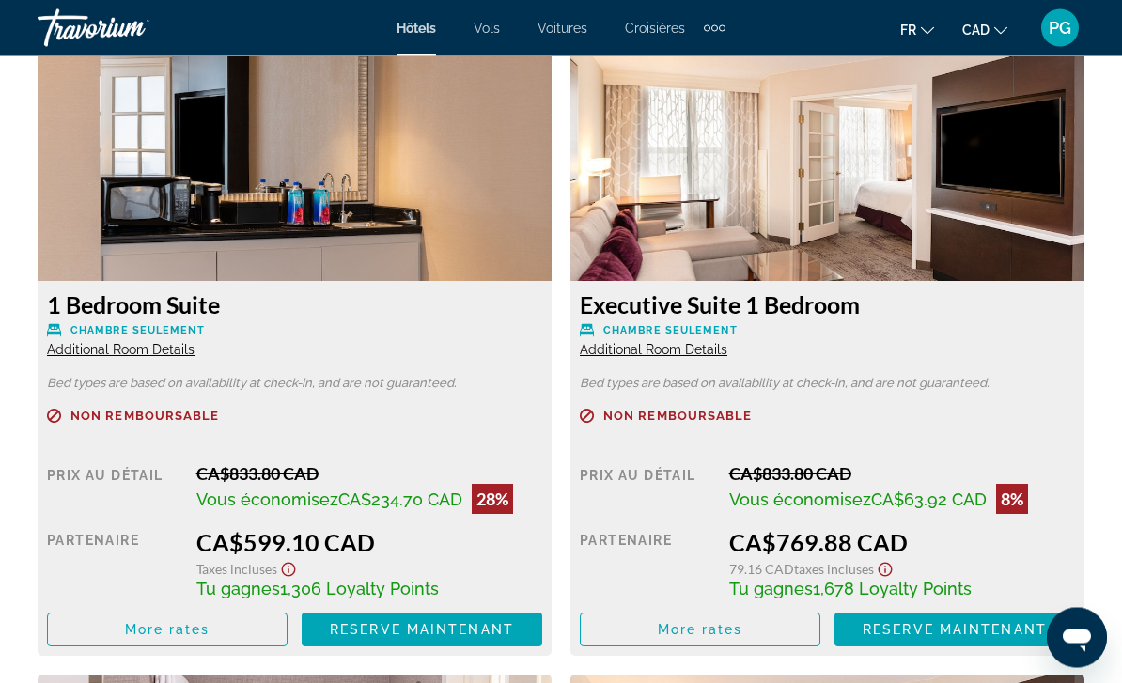
click at [169, 356] on span "Additional Room Details" at bounding box center [120, 350] width 147 height 15
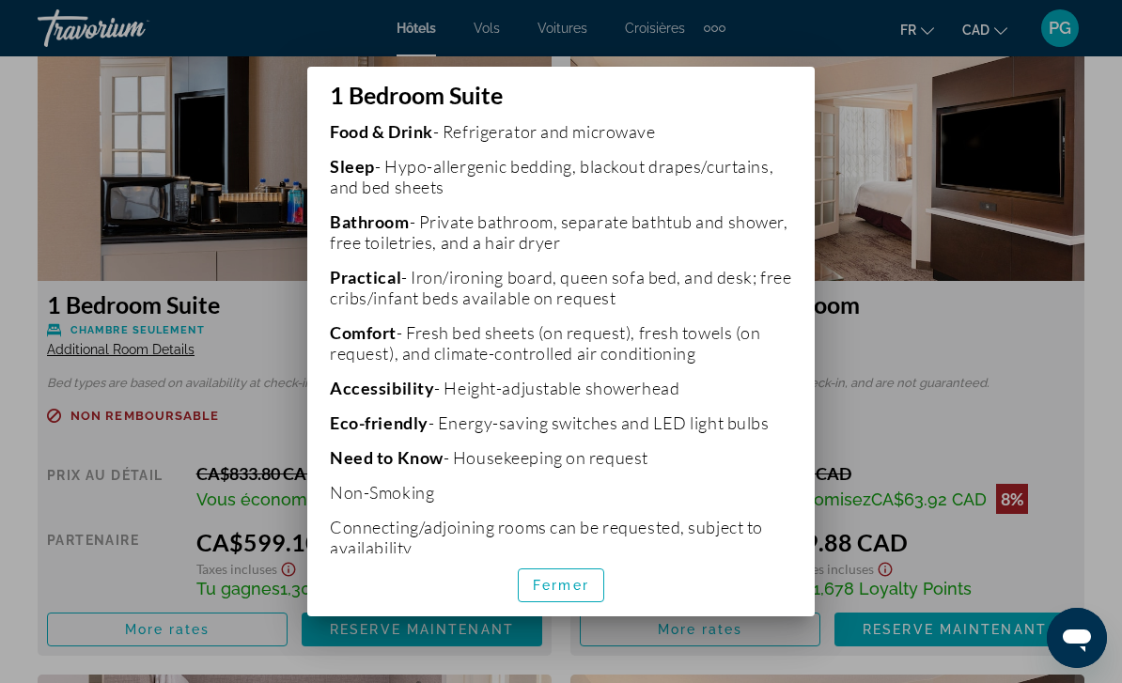
scroll to position [570, 0]
click at [579, 593] on span "button" at bounding box center [561, 585] width 85 height 45
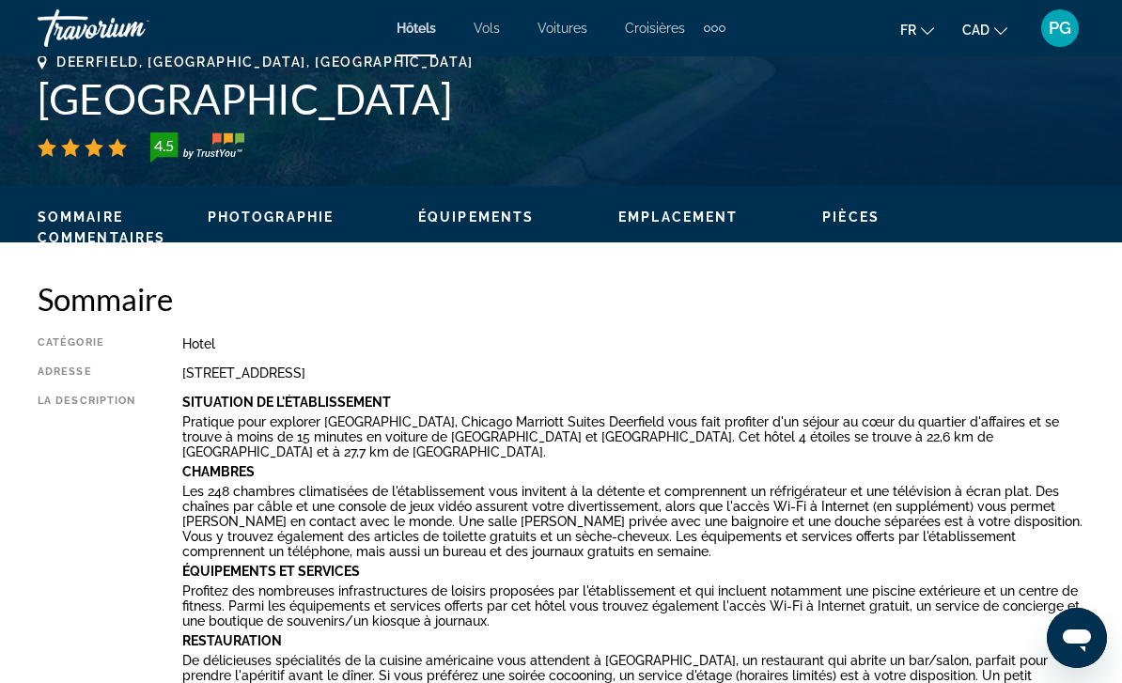
scroll to position [761, 0]
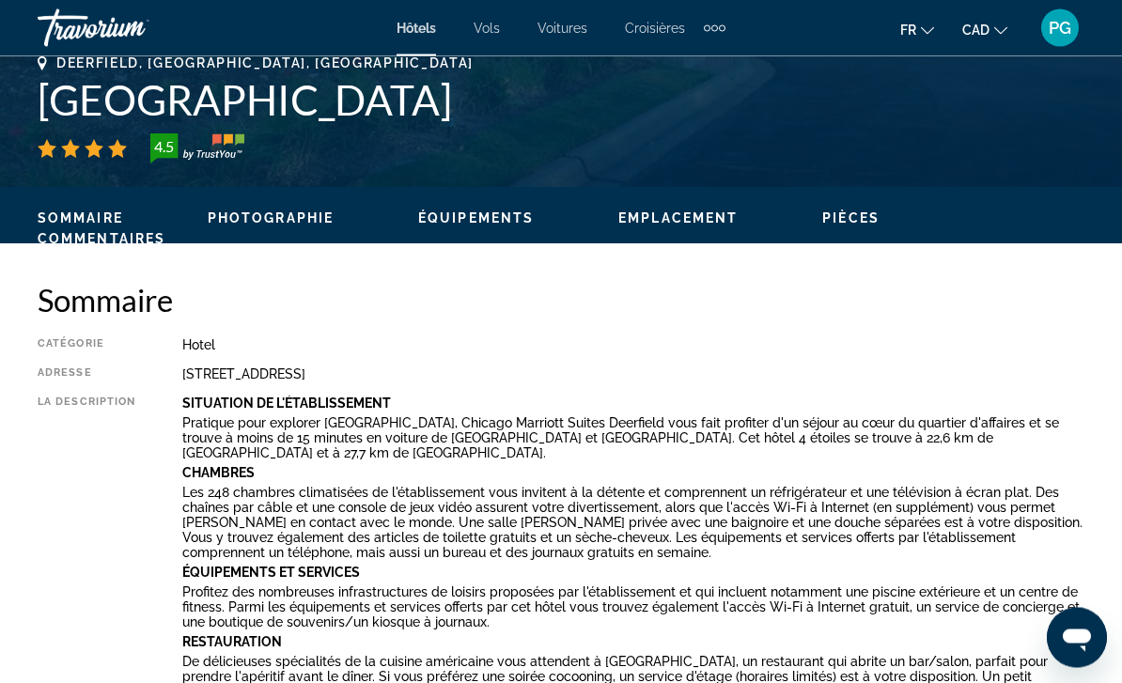
click at [480, 225] on span "Équipements" at bounding box center [476, 218] width 116 height 15
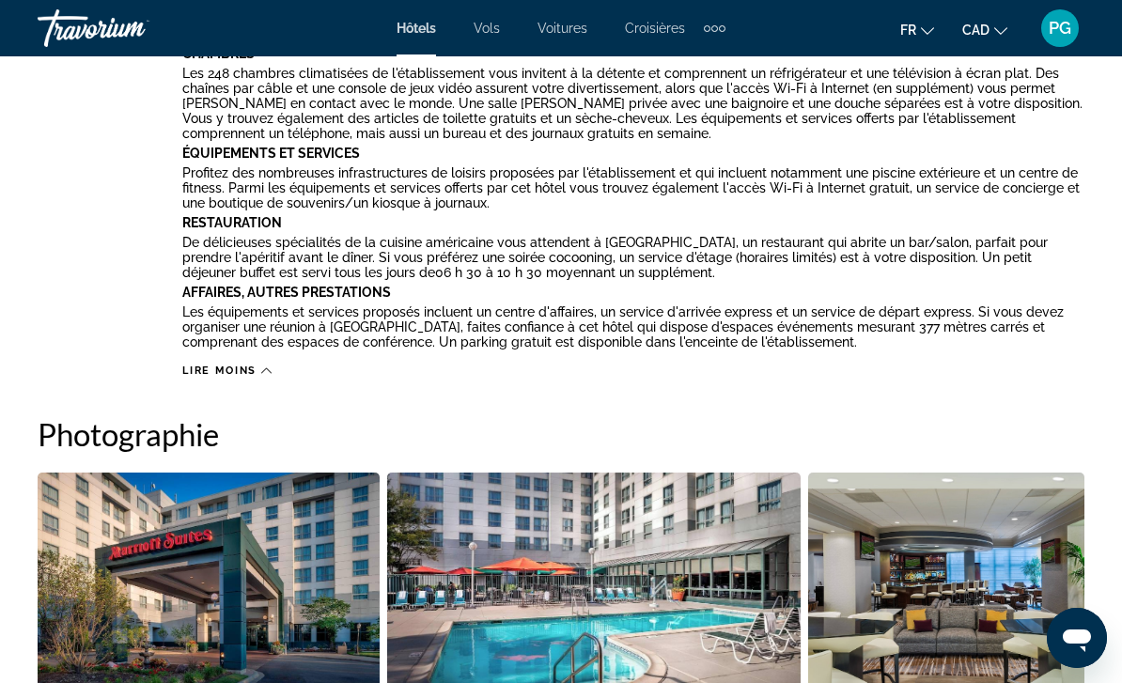
scroll to position [2062, 0]
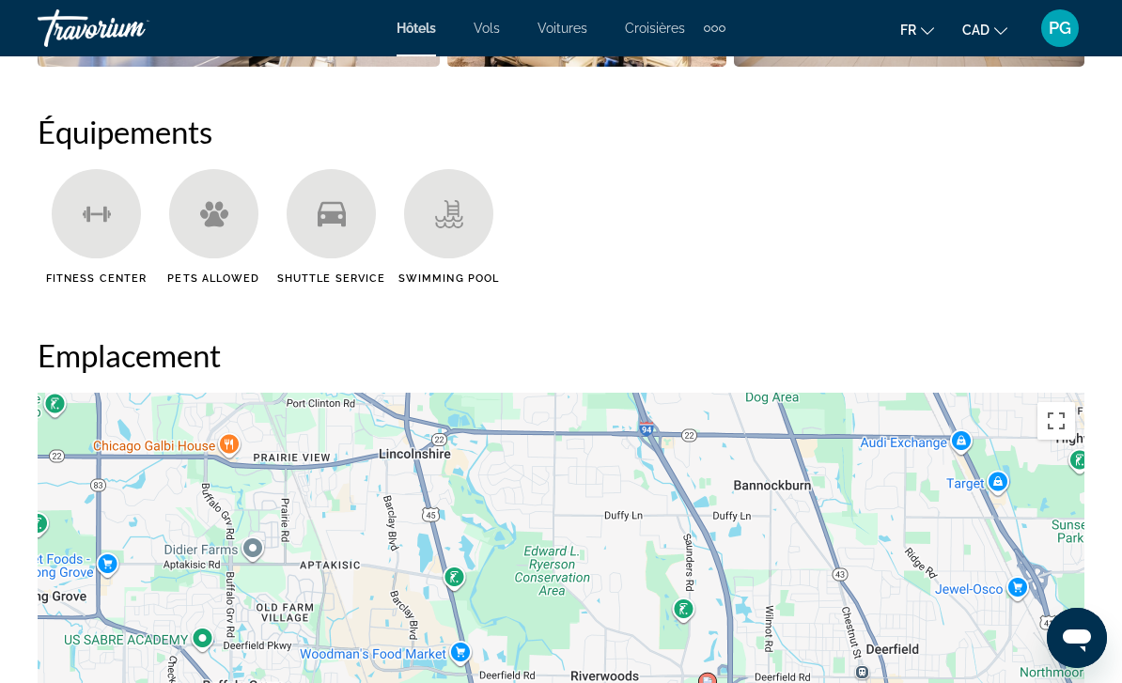
click at [341, 225] on icon "Main content" at bounding box center [332, 213] width 28 height 25
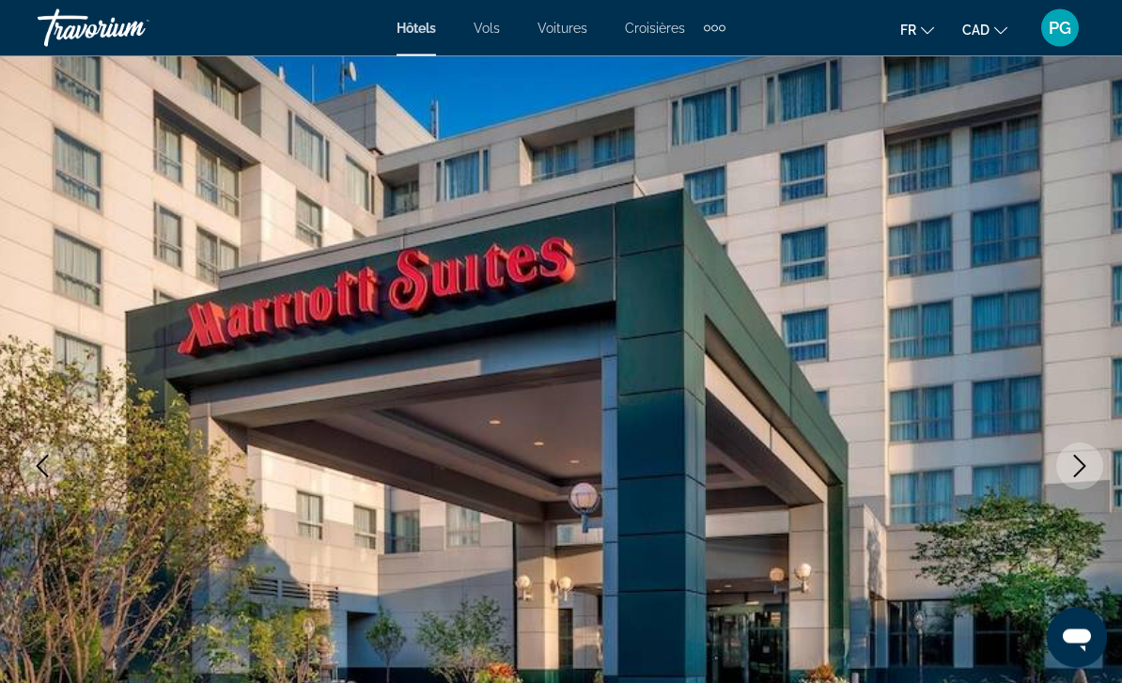
scroll to position [0, 0]
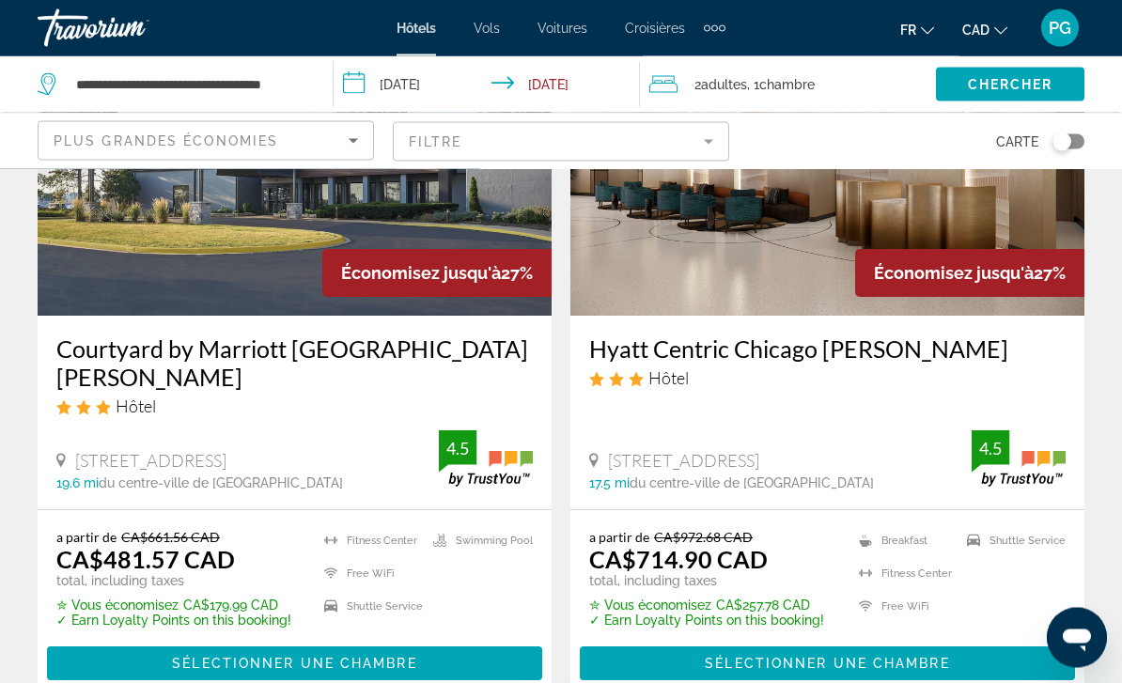
scroll to position [3796, 0]
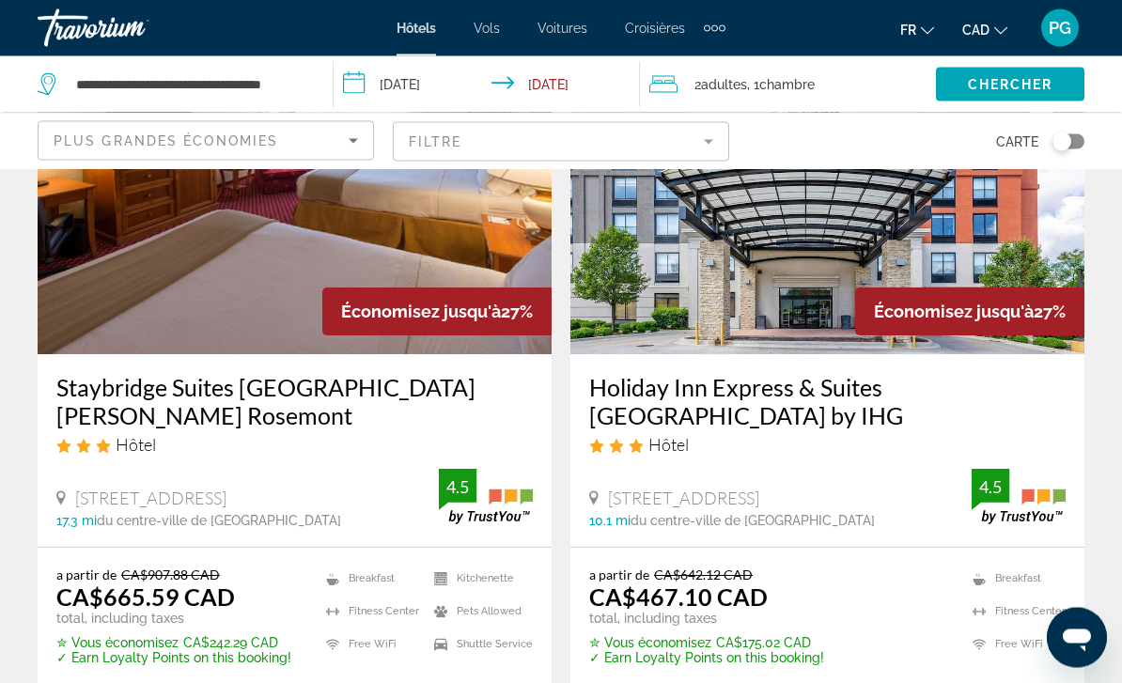
scroll to position [181, 0]
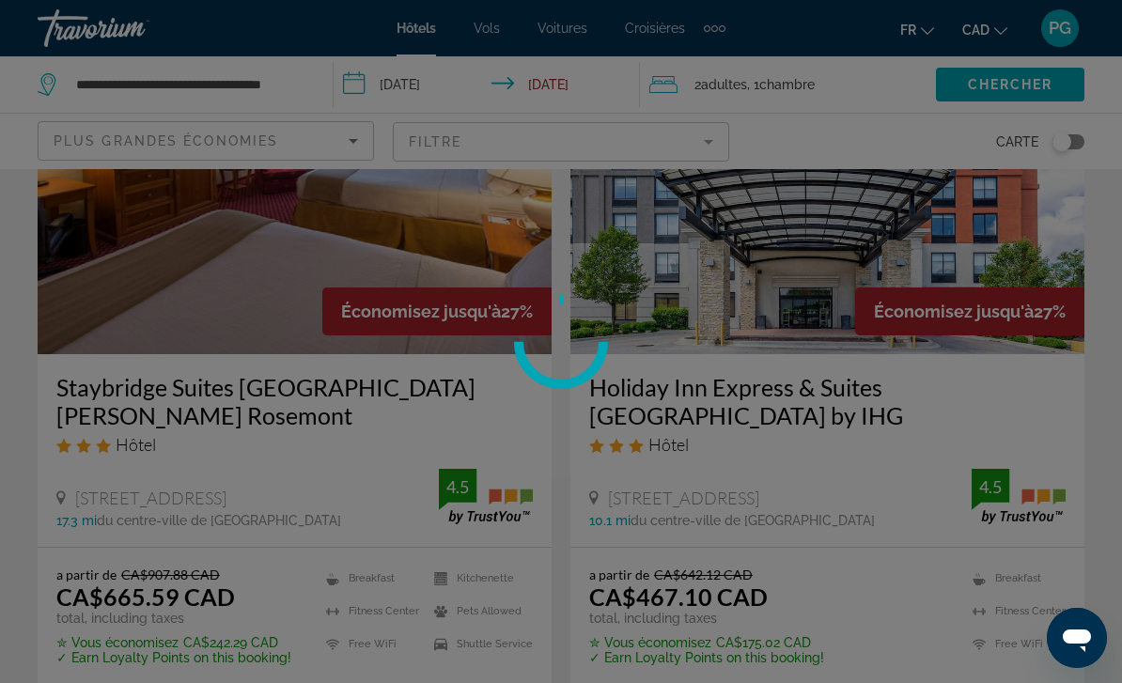
click at [828, 682] on div at bounding box center [561, 341] width 1122 height 683
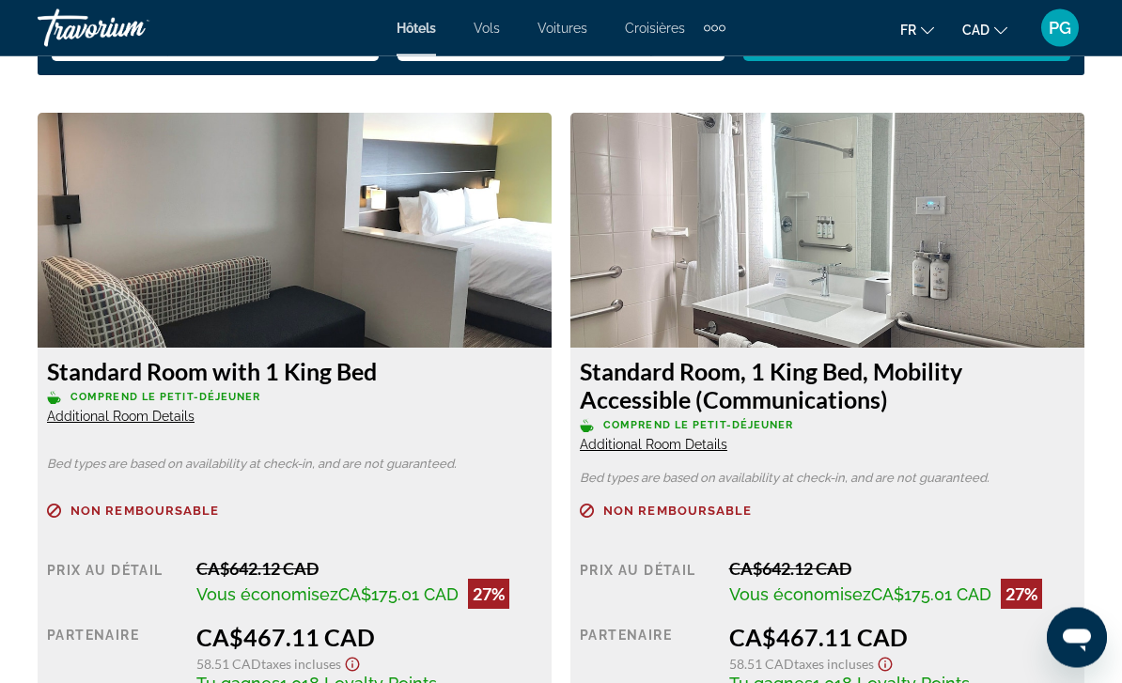
scroll to position [2789, 0]
click at [162, 421] on span "Additional Room Details" at bounding box center [120, 416] width 147 height 15
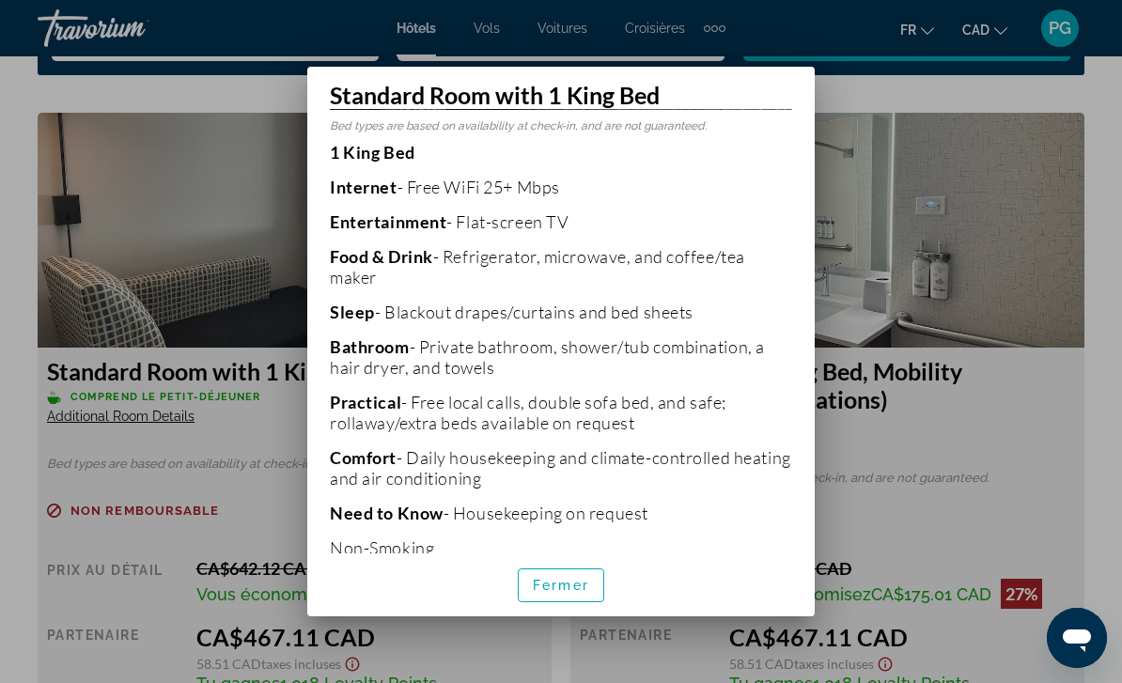
scroll to position [373, 0]
click at [577, 593] on span "Fermer" at bounding box center [561, 585] width 56 height 15
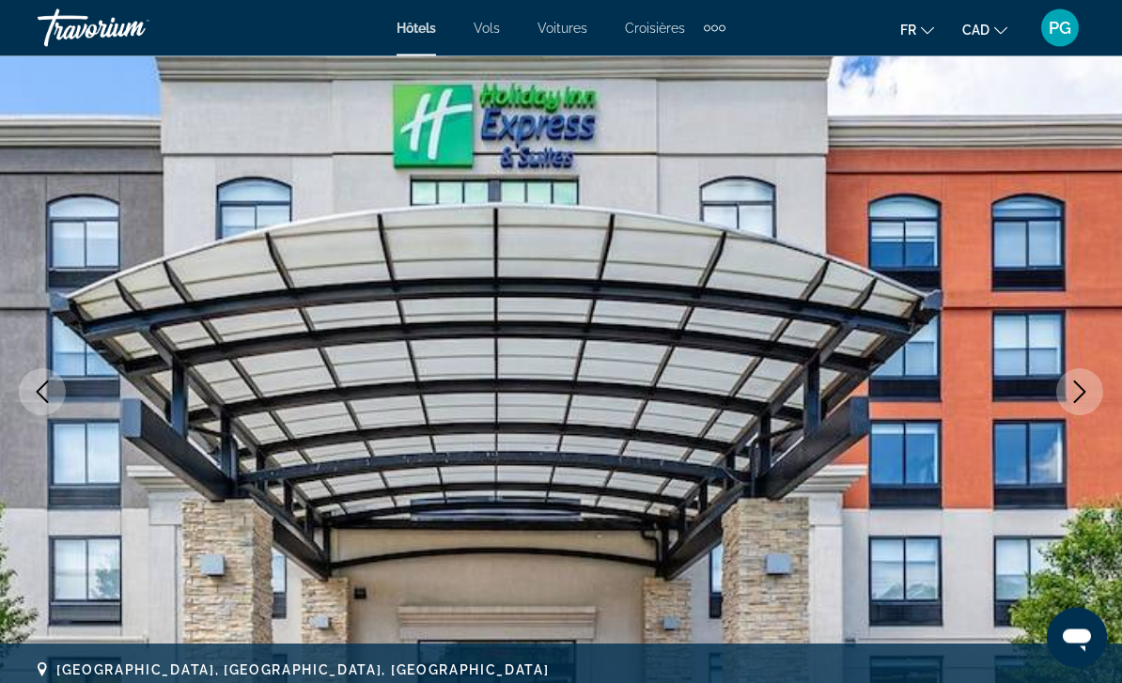
scroll to position [0, 0]
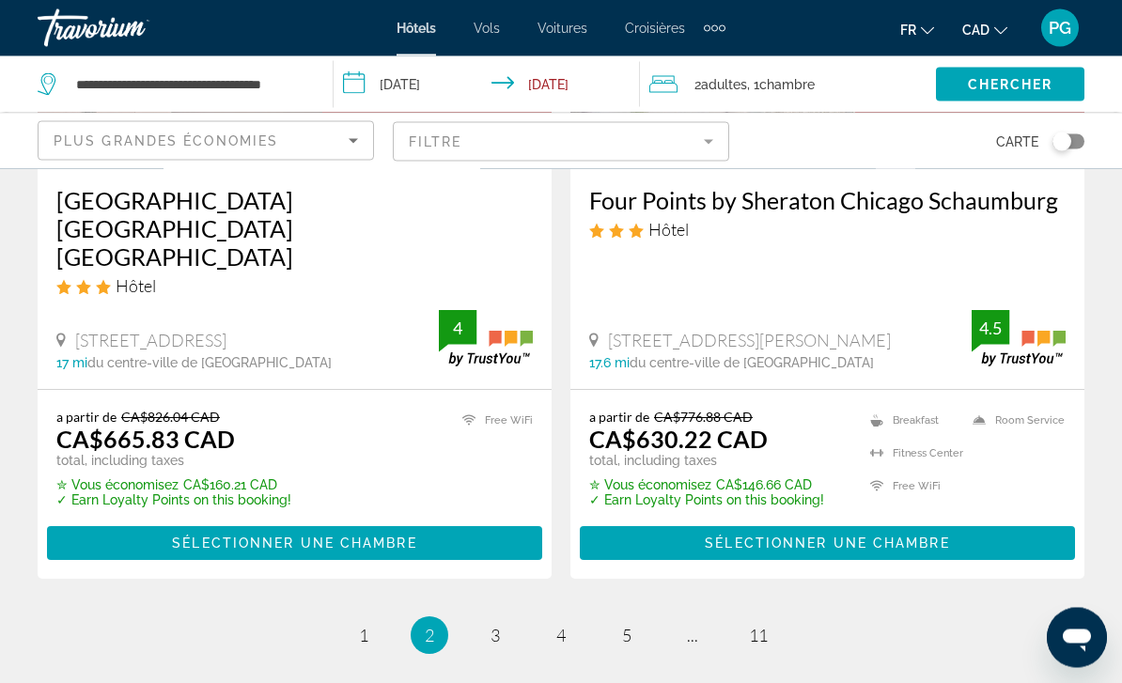
scroll to position [4001, 0]
click at [503, 618] on link "page 3" at bounding box center [495, 634] width 33 height 33
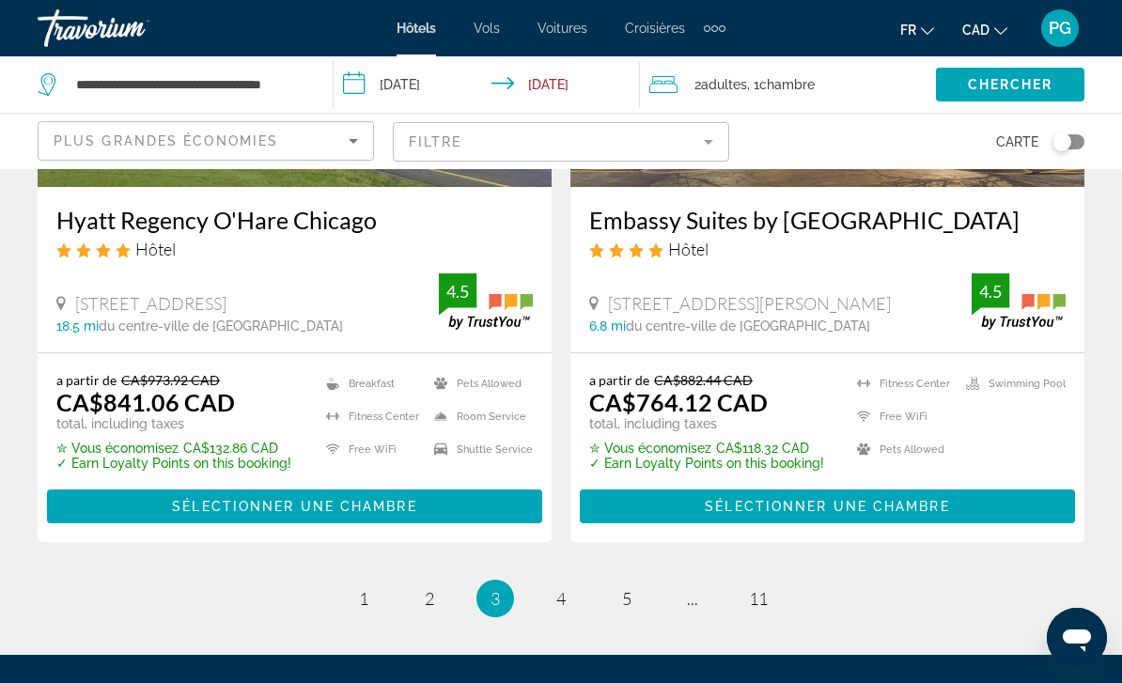
scroll to position [3980, 0]
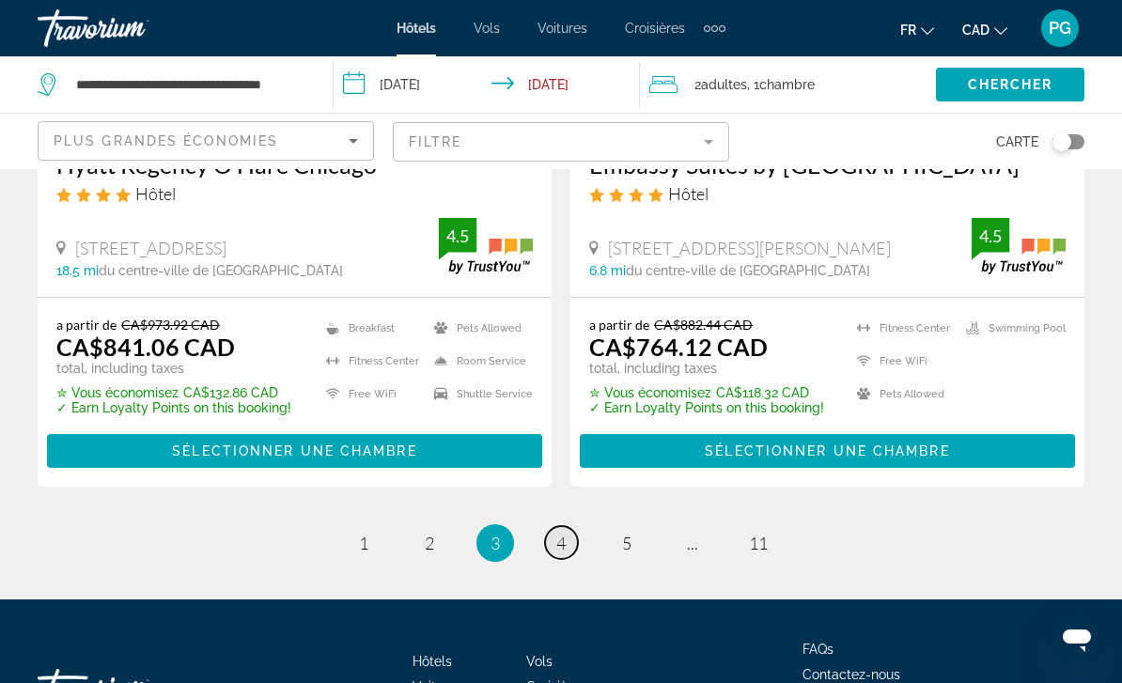
click at [569, 526] on link "page 4" at bounding box center [561, 542] width 33 height 33
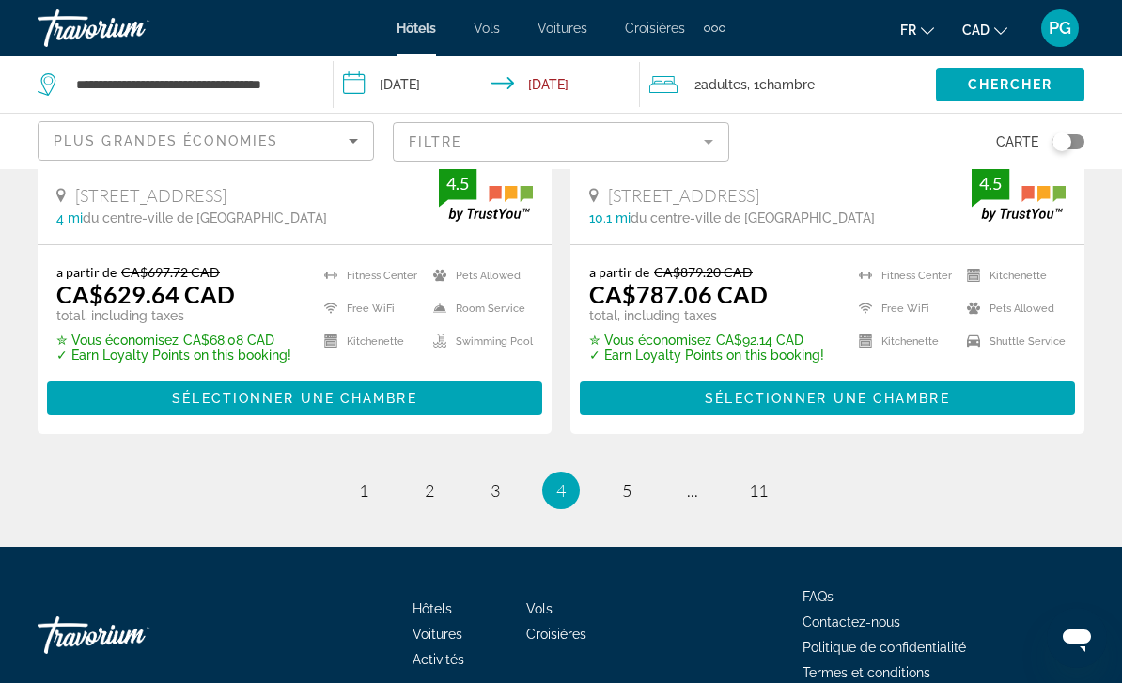
scroll to position [4093, 0]
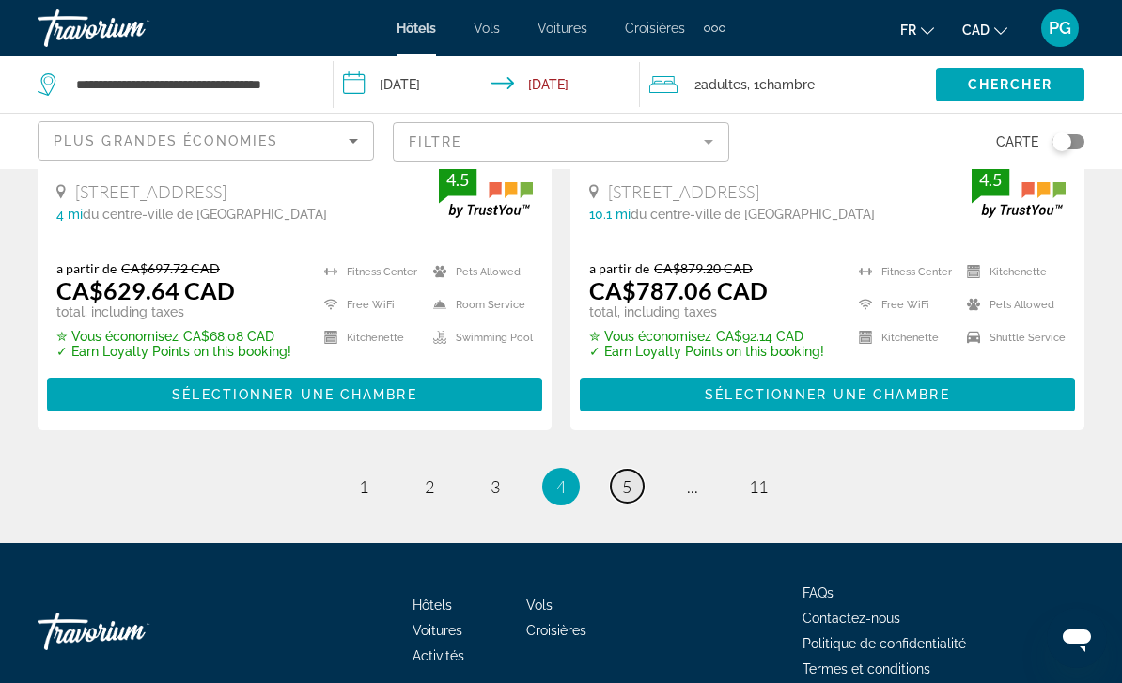
click at [628, 476] on span "5" at bounding box center [626, 486] width 9 height 21
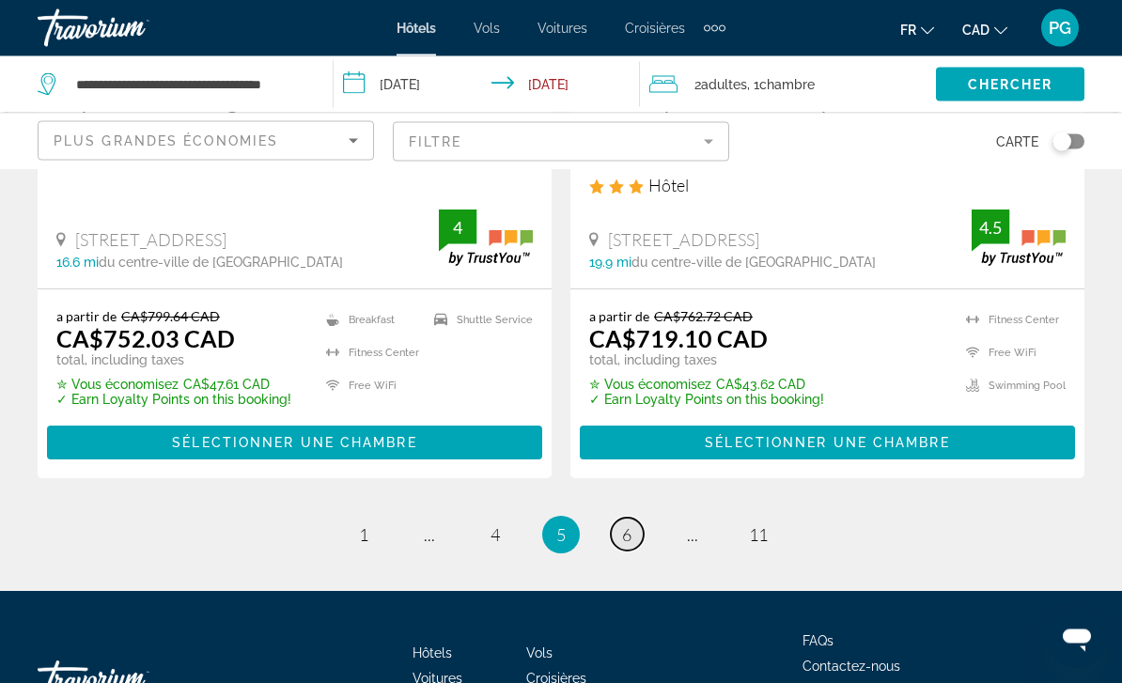
scroll to position [4093, 0]
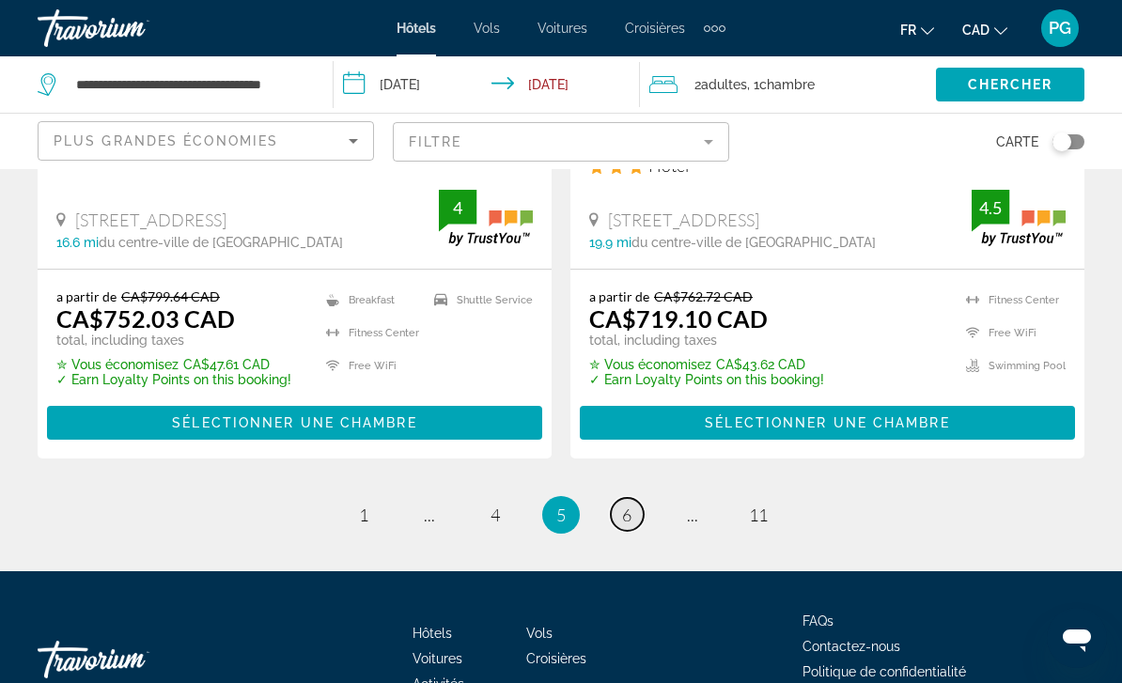
click at [637, 498] on link "page 6" at bounding box center [627, 514] width 33 height 33
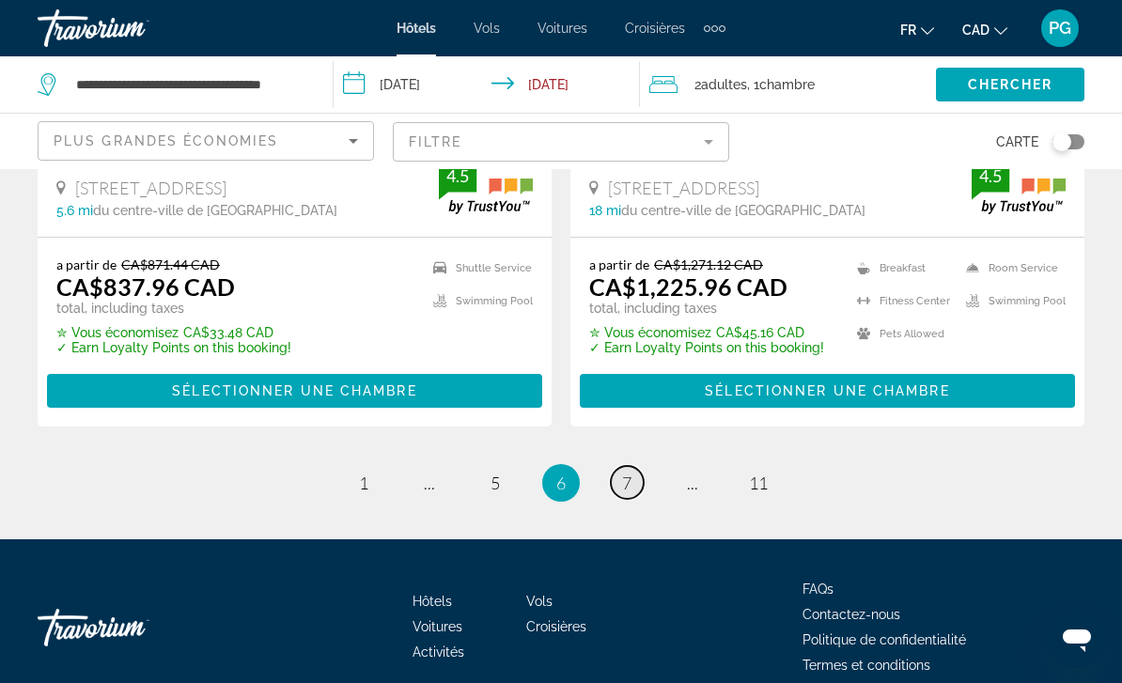
scroll to position [4018, 0]
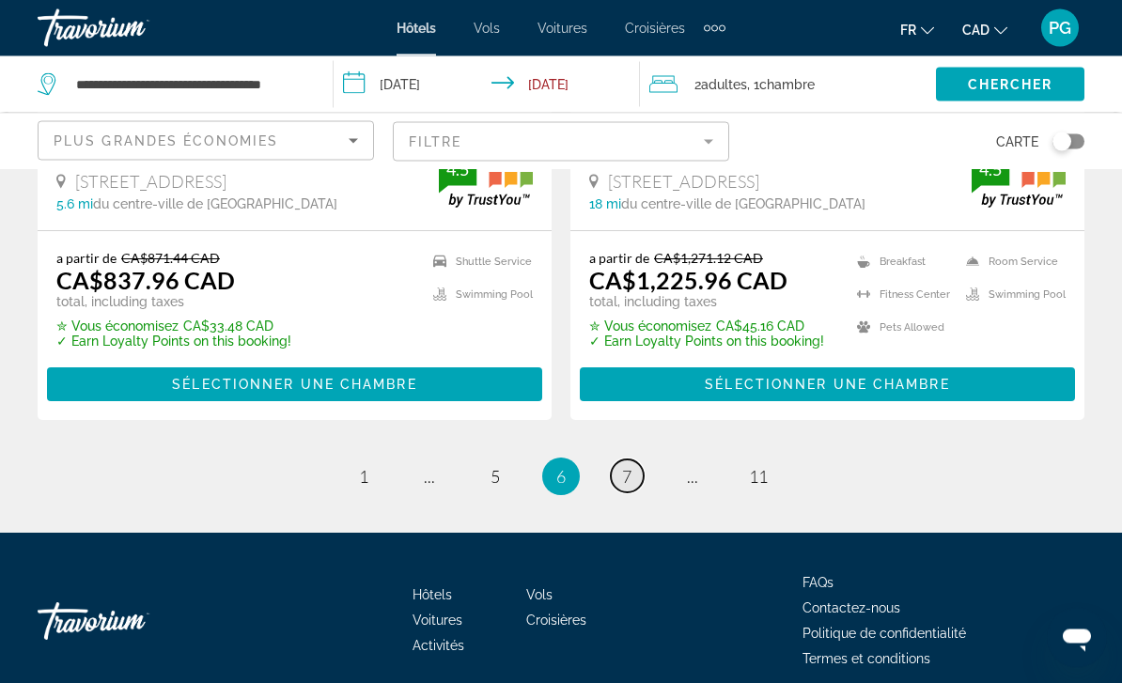
click at [627, 477] on span "7" at bounding box center [626, 477] width 9 height 21
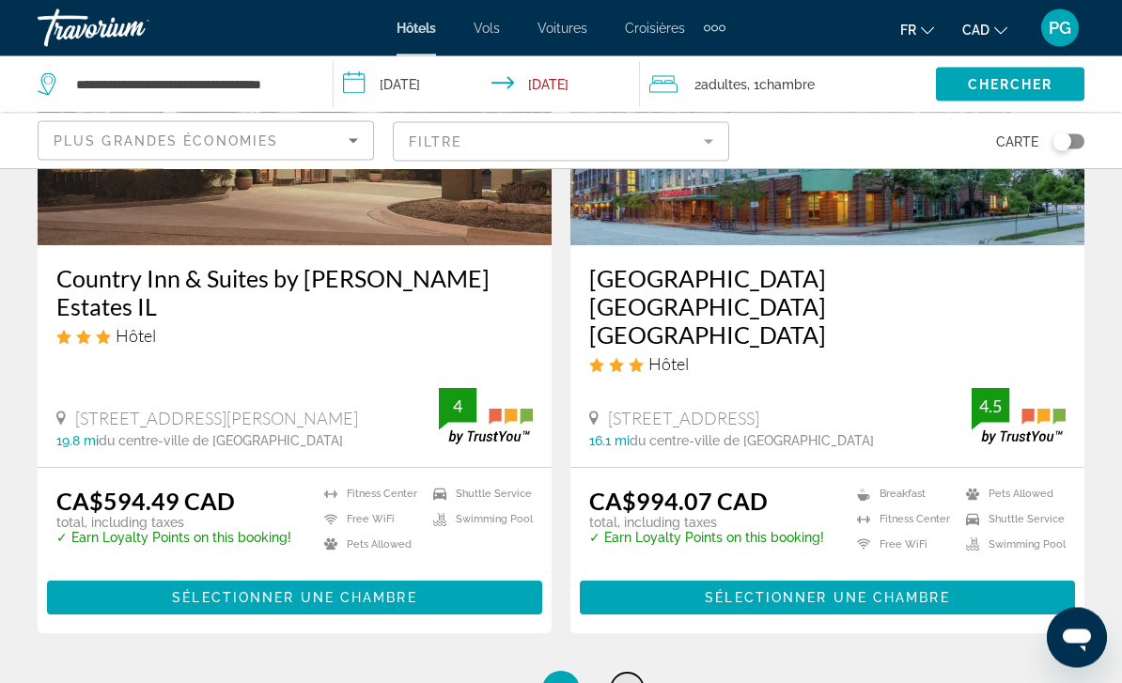
scroll to position [3873, 0]
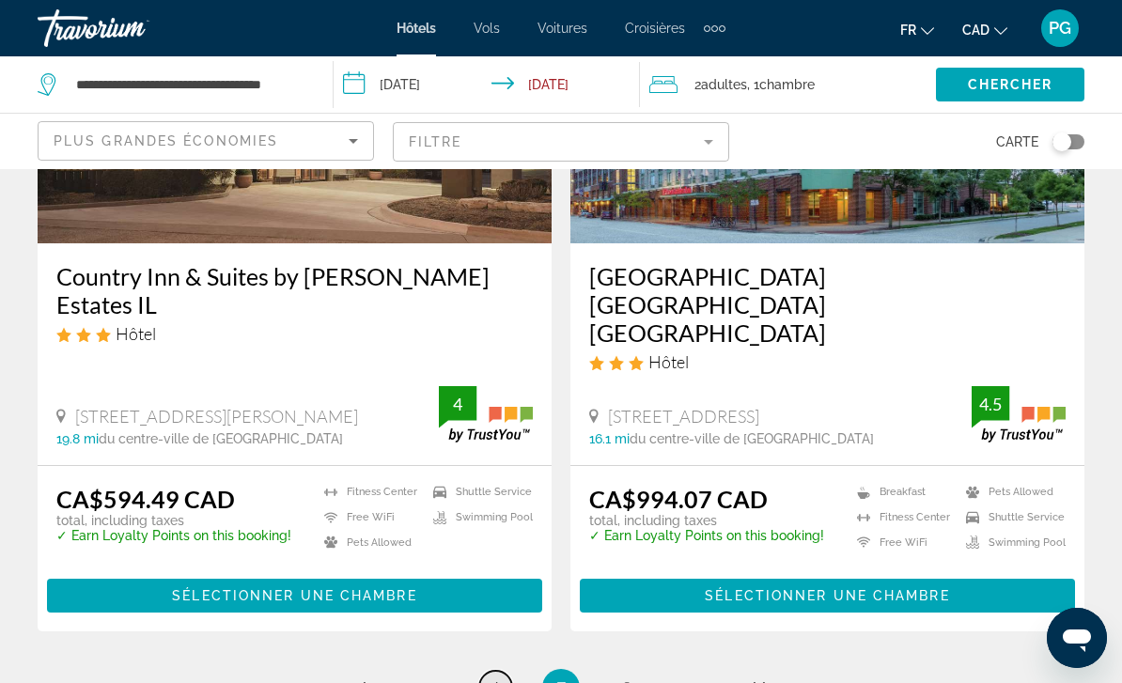
click at [501, 671] on link "page 6" at bounding box center [495, 687] width 33 height 33
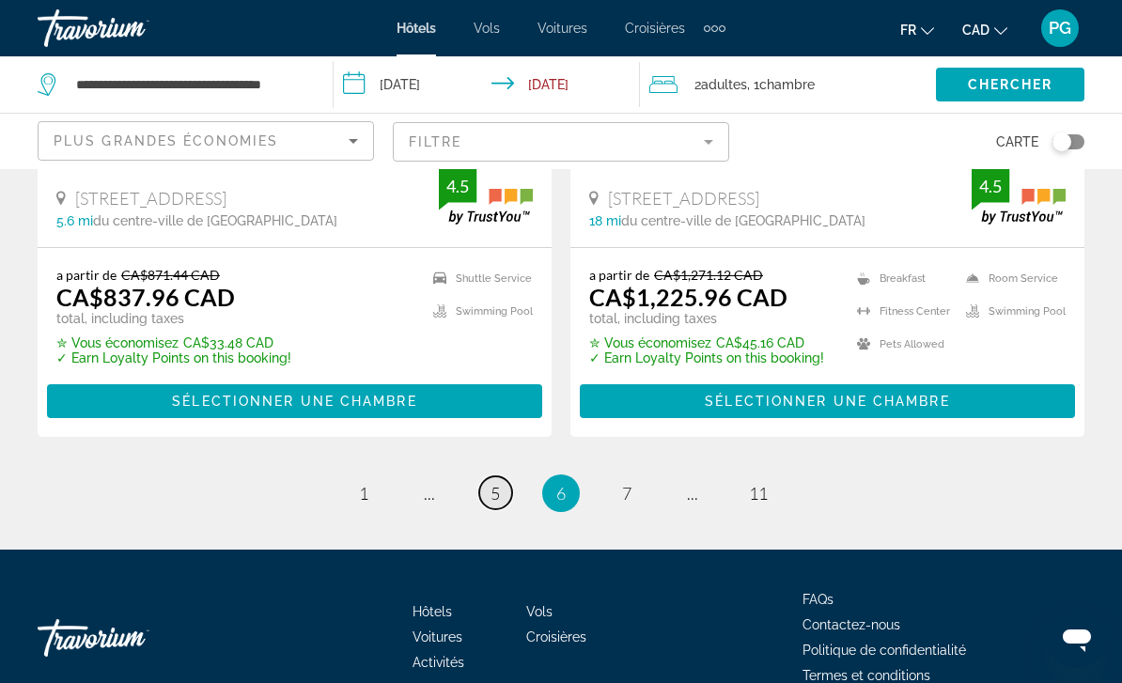
scroll to position [4037, 0]
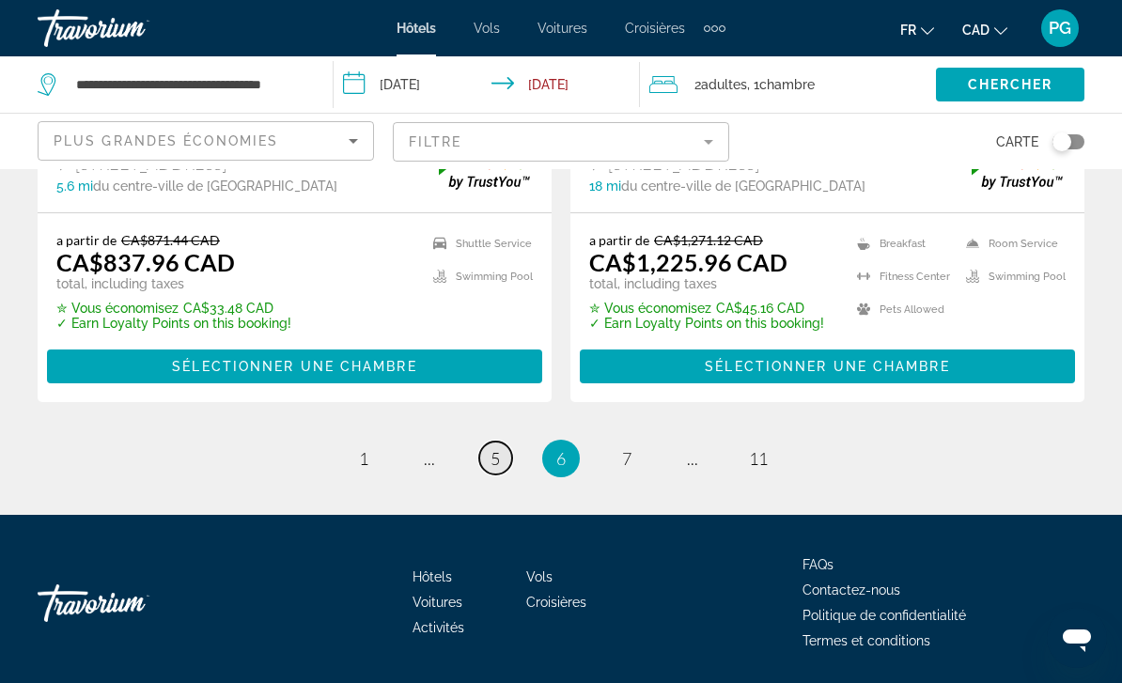
click at [497, 466] on span "5" at bounding box center [494, 458] width 9 height 21
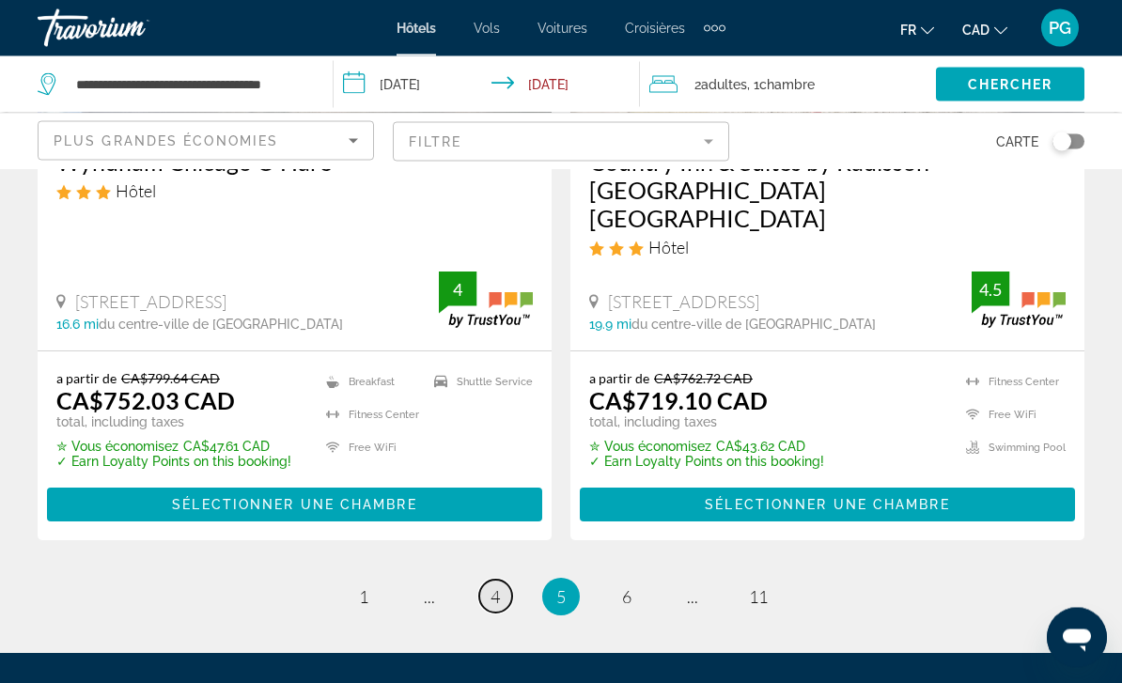
scroll to position [4093, 0]
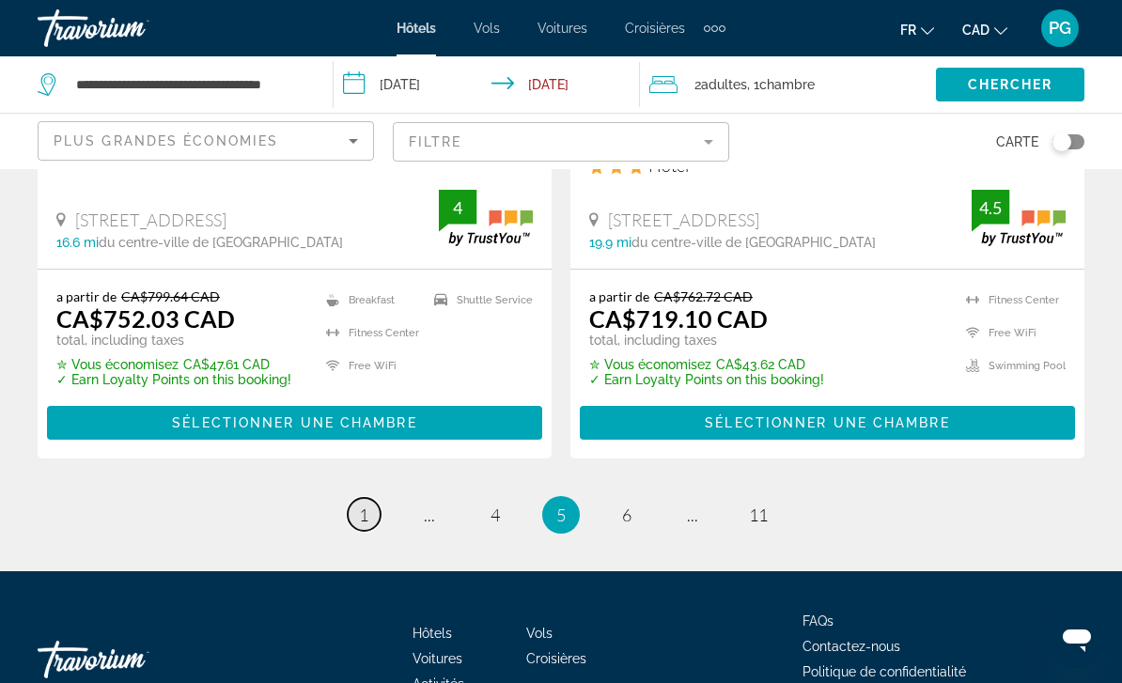
click at [369, 498] on link "page 1" at bounding box center [364, 514] width 33 height 33
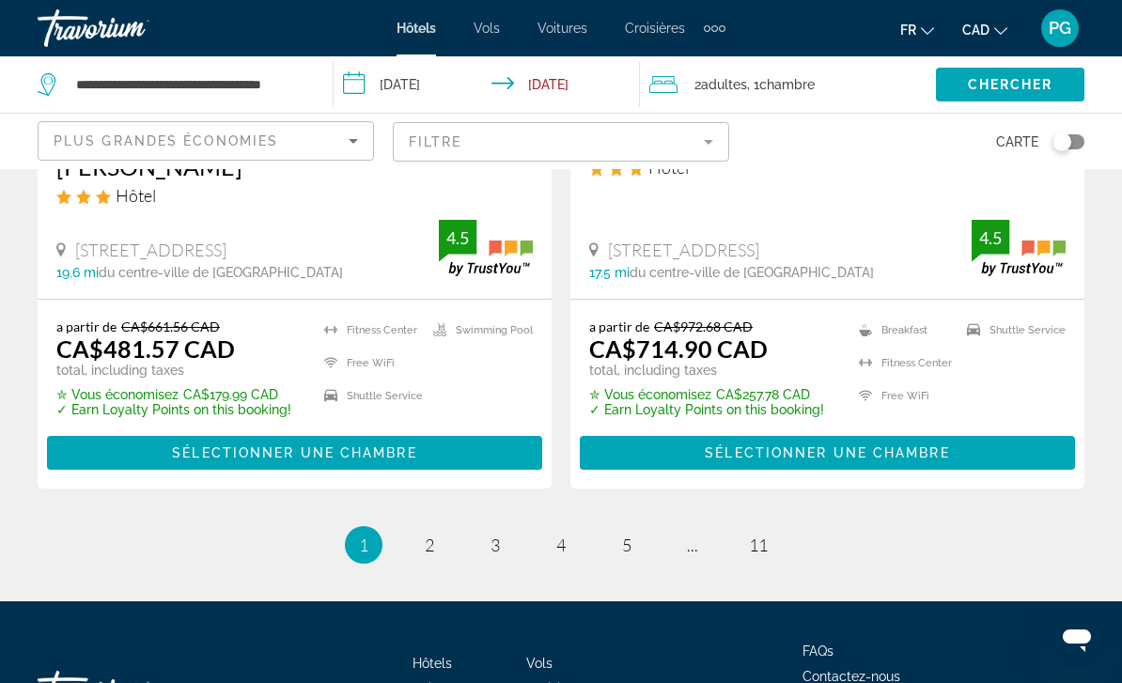
scroll to position [4008, 0]
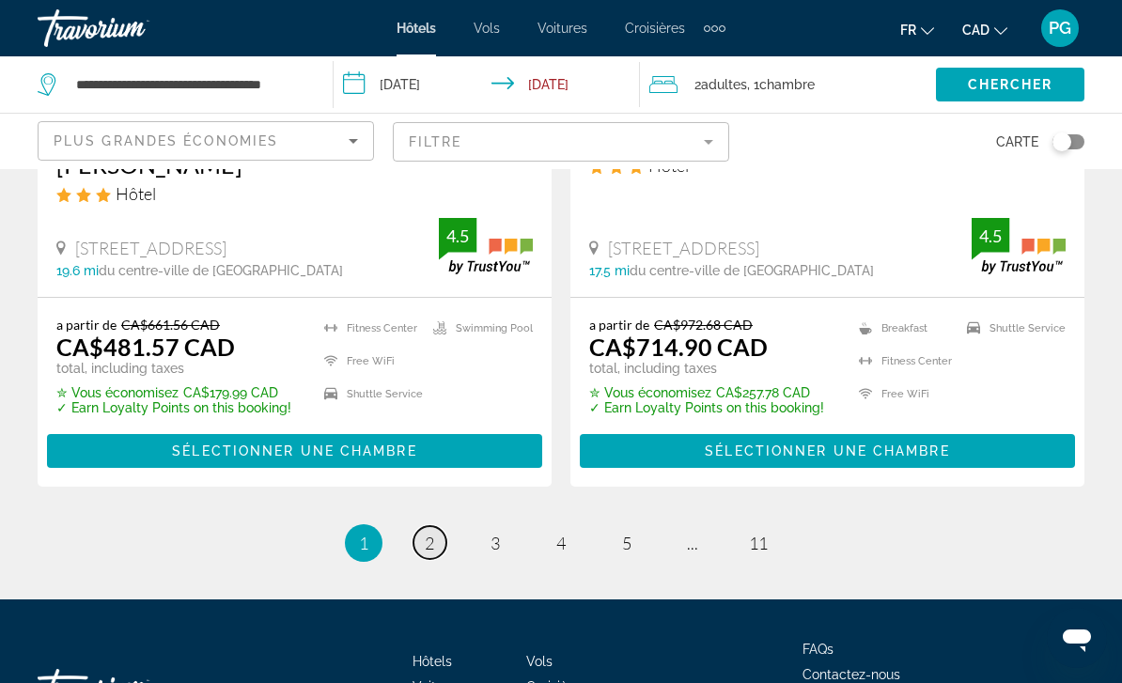
click at [429, 533] on span "2" at bounding box center [429, 543] width 9 height 21
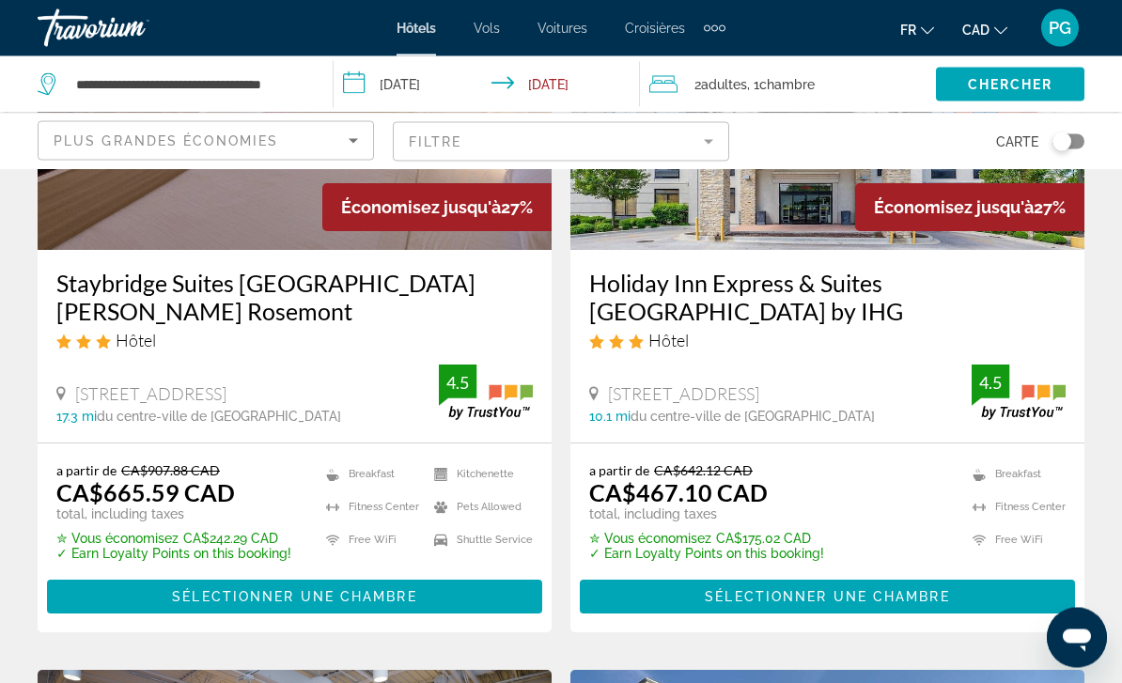
scroll to position [287, 0]
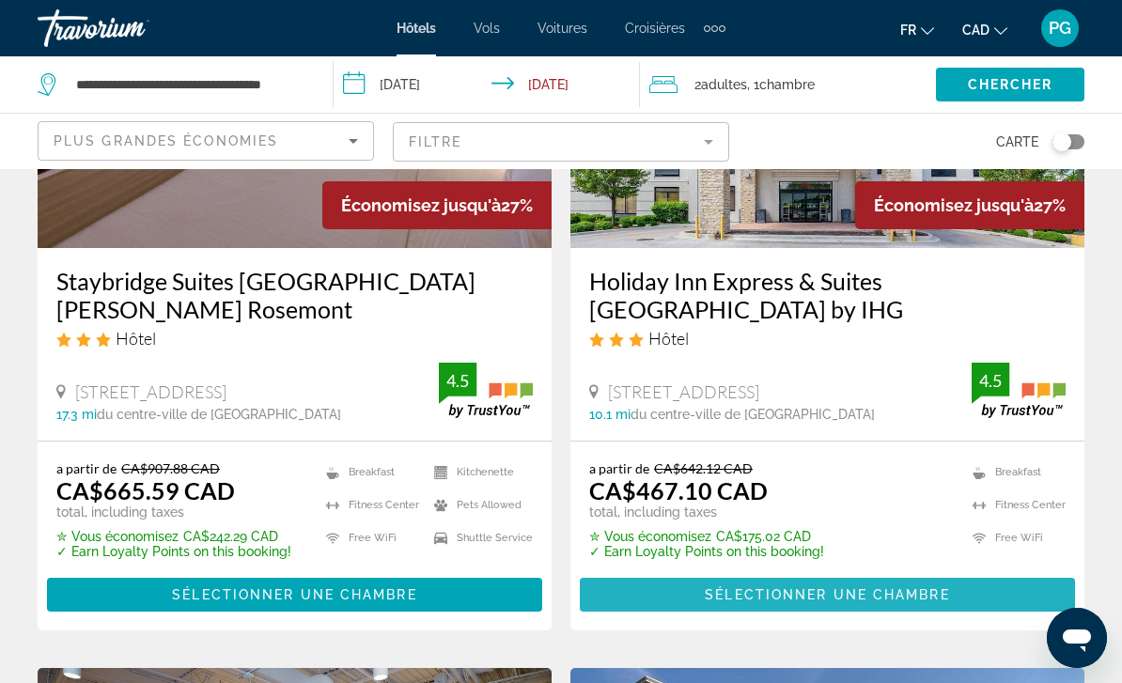
click at [911, 601] on span "Sélectionner une chambre" at bounding box center [827, 594] width 244 height 15
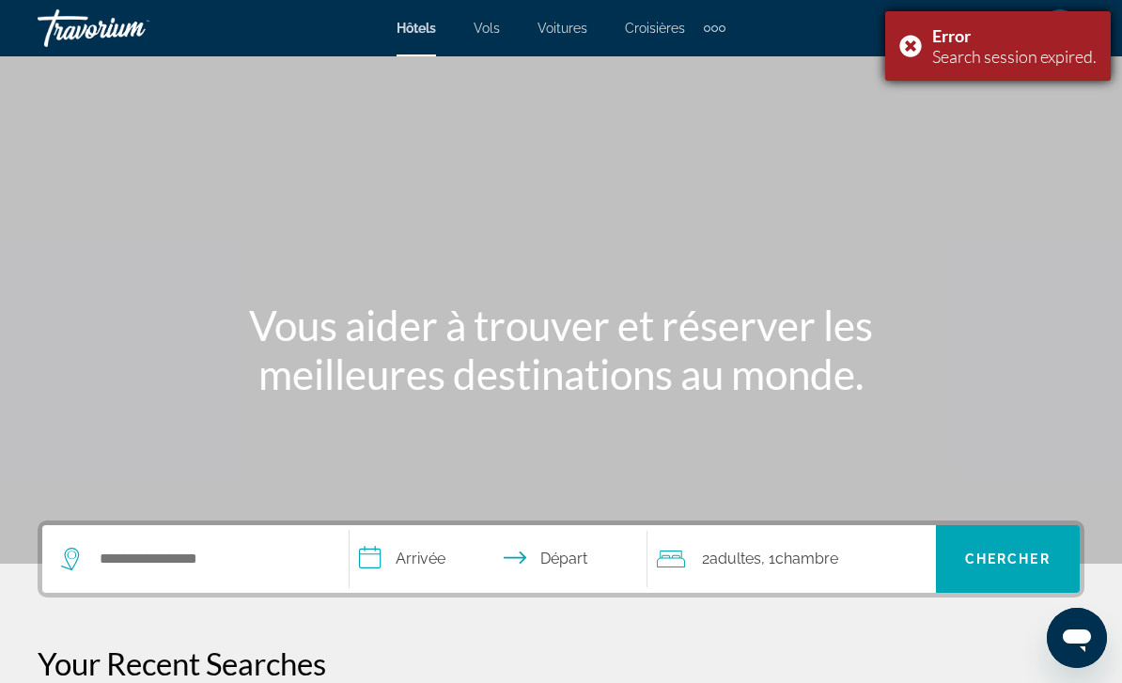
click at [917, 54] on div "Error Search session expired." at bounding box center [997, 46] width 225 height 70
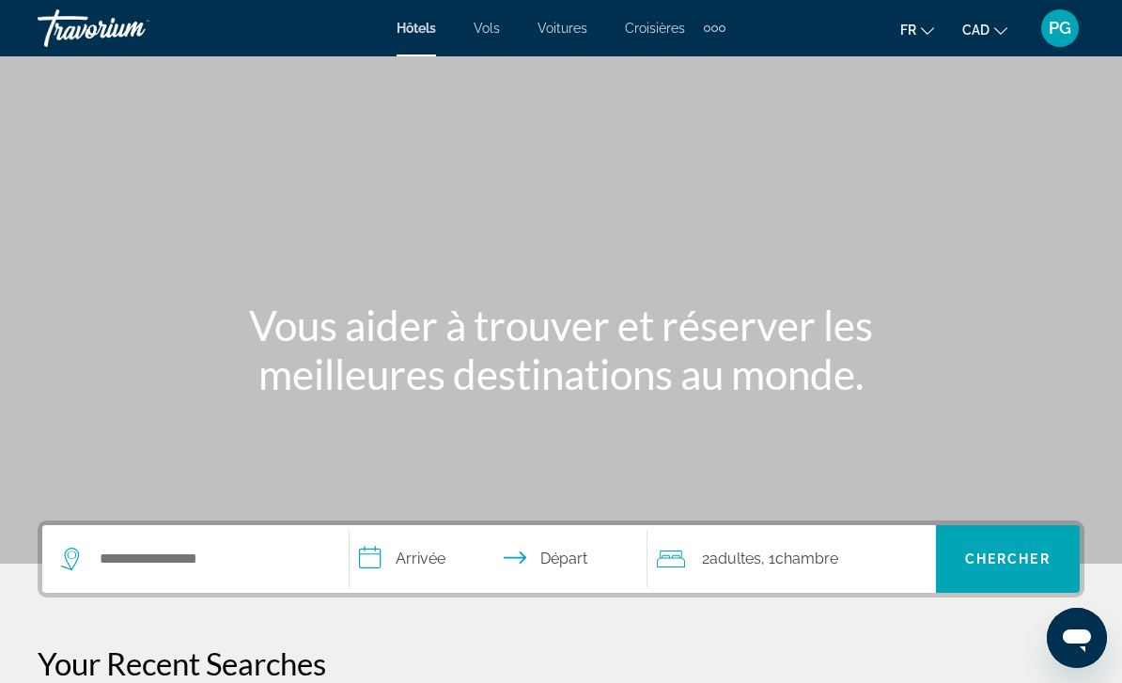
click at [1064, 37] on span "PG" at bounding box center [1059, 28] width 23 height 19
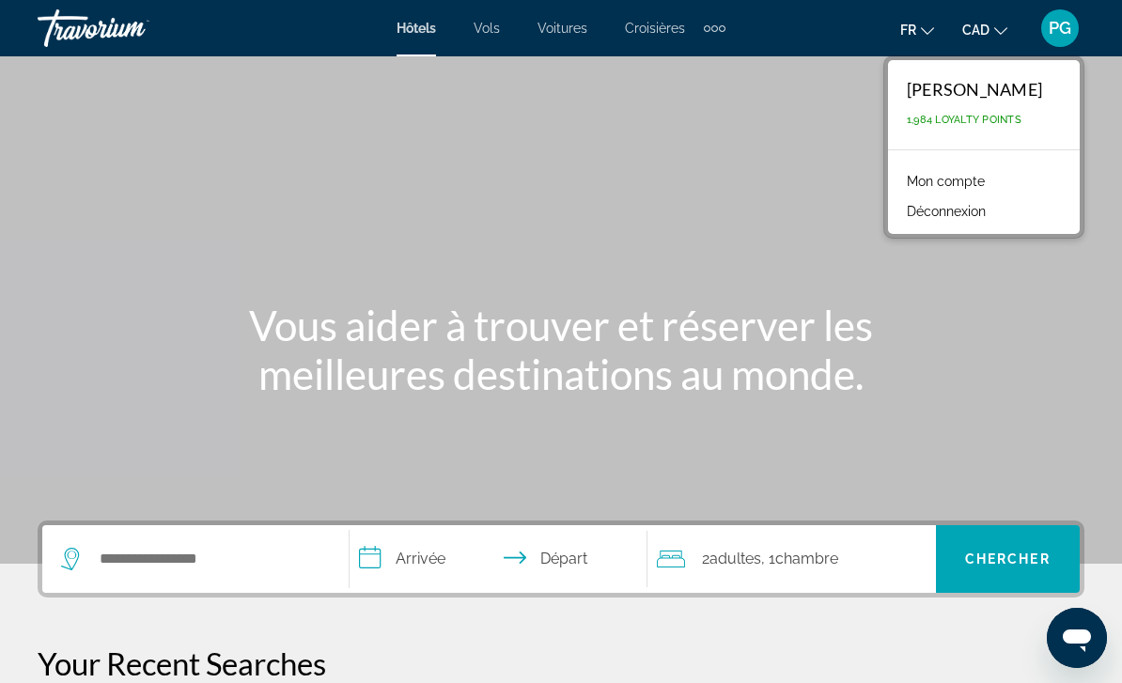
click at [992, 218] on button "Déconnexion" at bounding box center [946, 211] width 98 height 24
